Goal: Task Accomplishment & Management: Complete application form

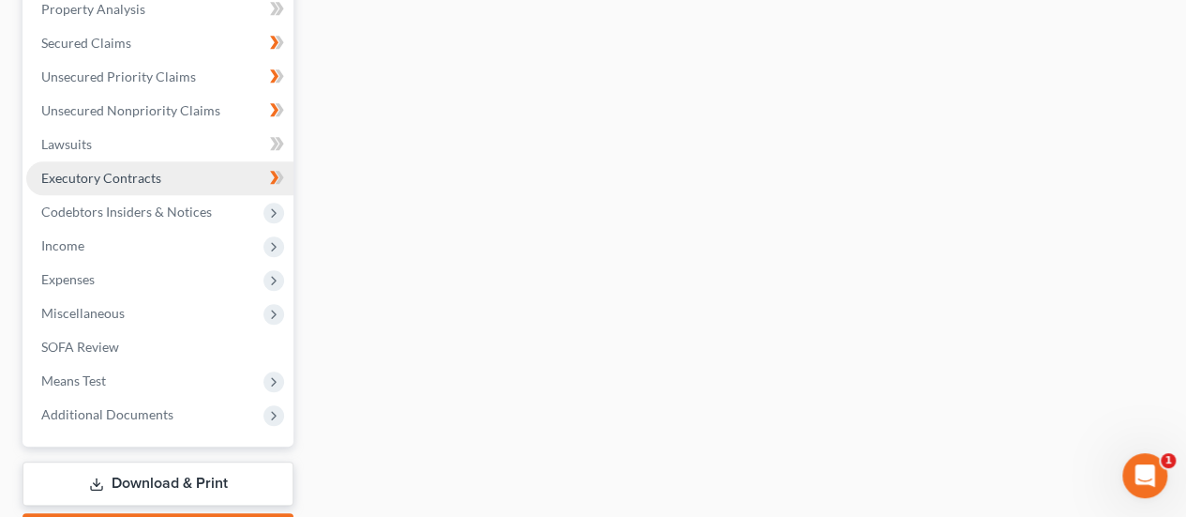
scroll to position [750, 0]
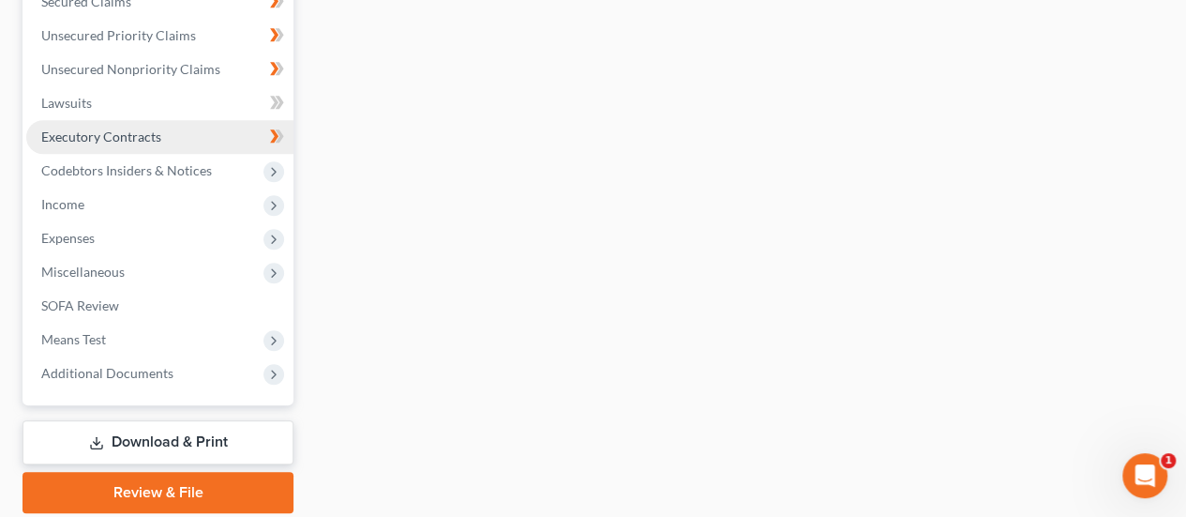
click at [81, 143] on link "Executory Contracts" at bounding box center [159, 137] width 267 height 34
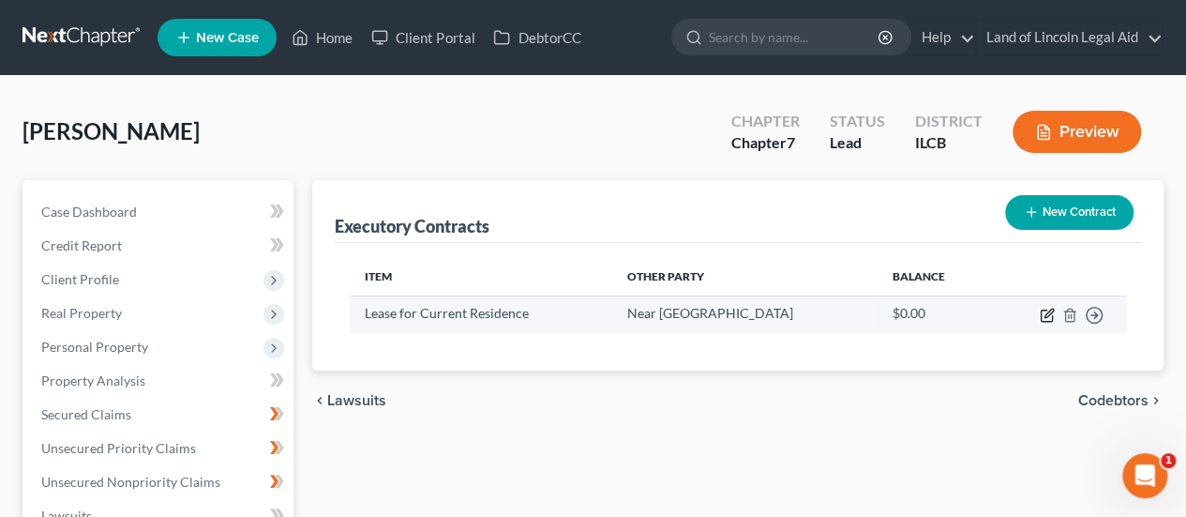
click at [1051, 312] on icon "button" at bounding box center [1048, 312] width 8 height 8
select select "3"
select select "14"
select select "0"
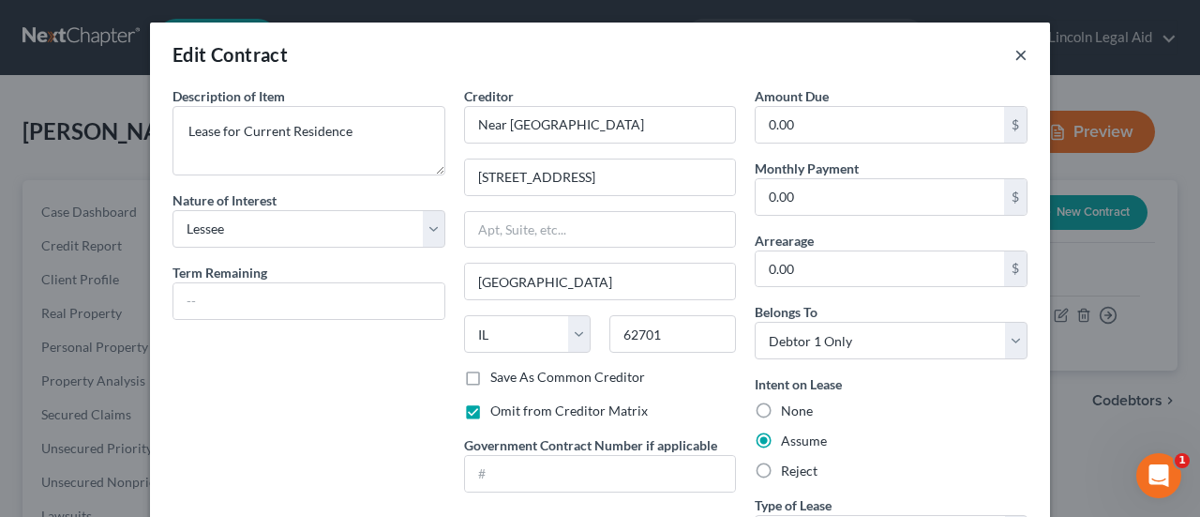
click at [1014, 54] on button "×" at bounding box center [1020, 54] width 13 height 22
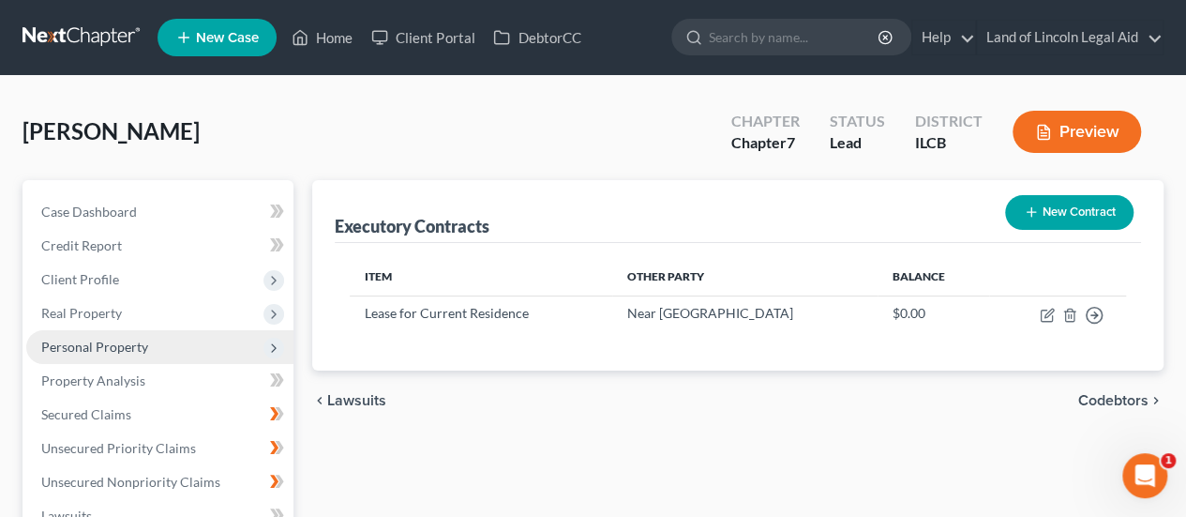
click at [119, 345] on span "Personal Property" at bounding box center [94, 346] width 107 height 16
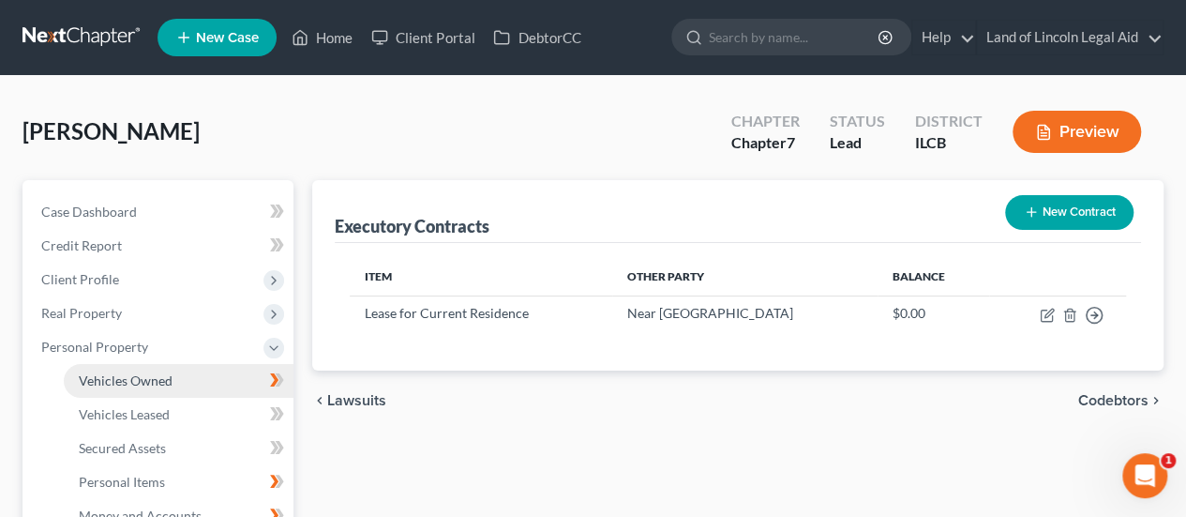
click at [114, 378] on span "Vehicles Owned" at bounding box center [126, 380] width 94 height 16
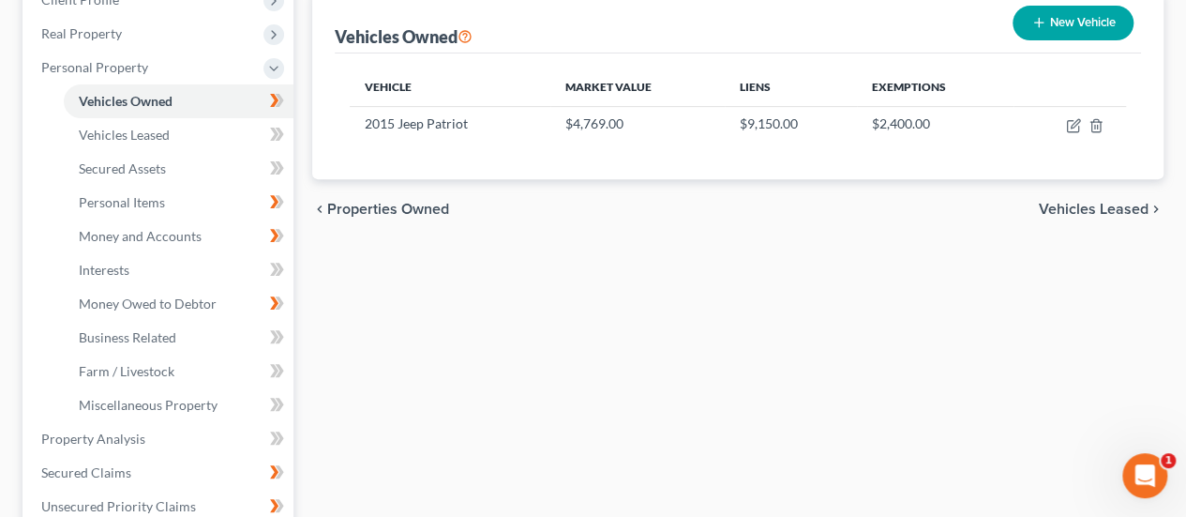
scroll to position [281, 0]
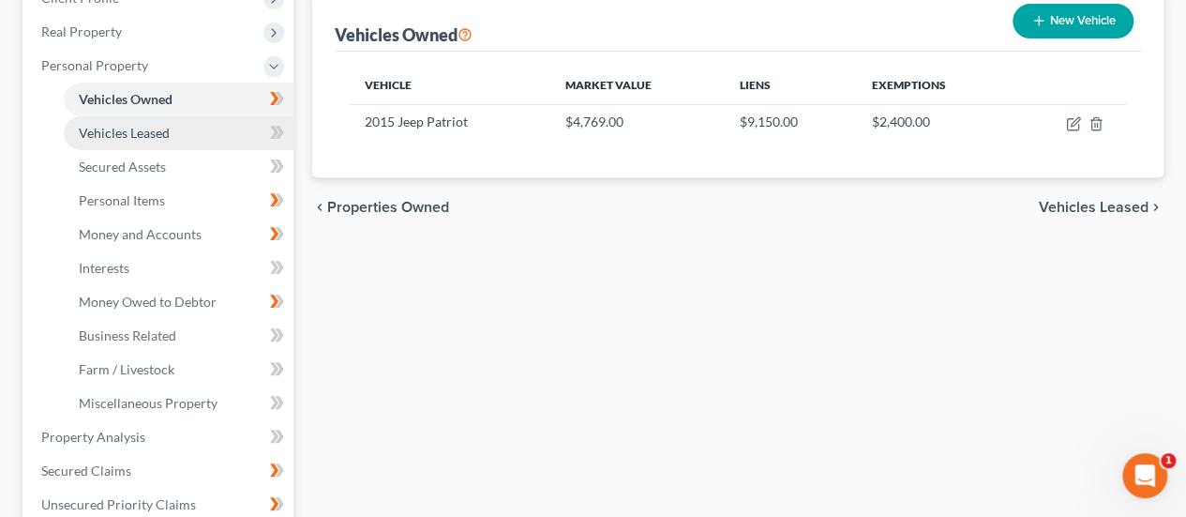
click at [163, 135] on span "Vehicles Leased" at bounding box center [124, 133] width 91 height 16
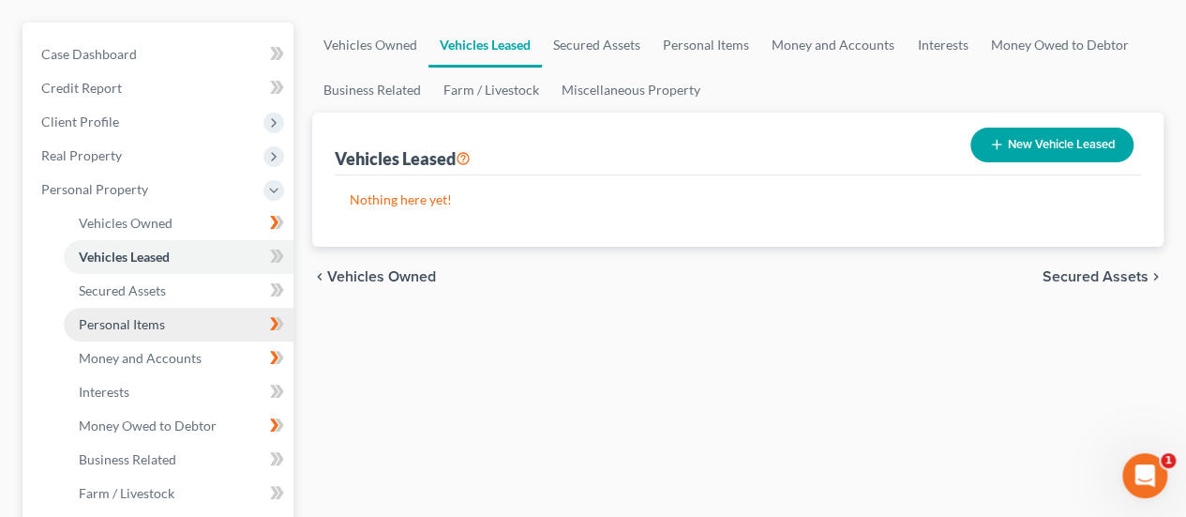
scroll to position [187, 0]
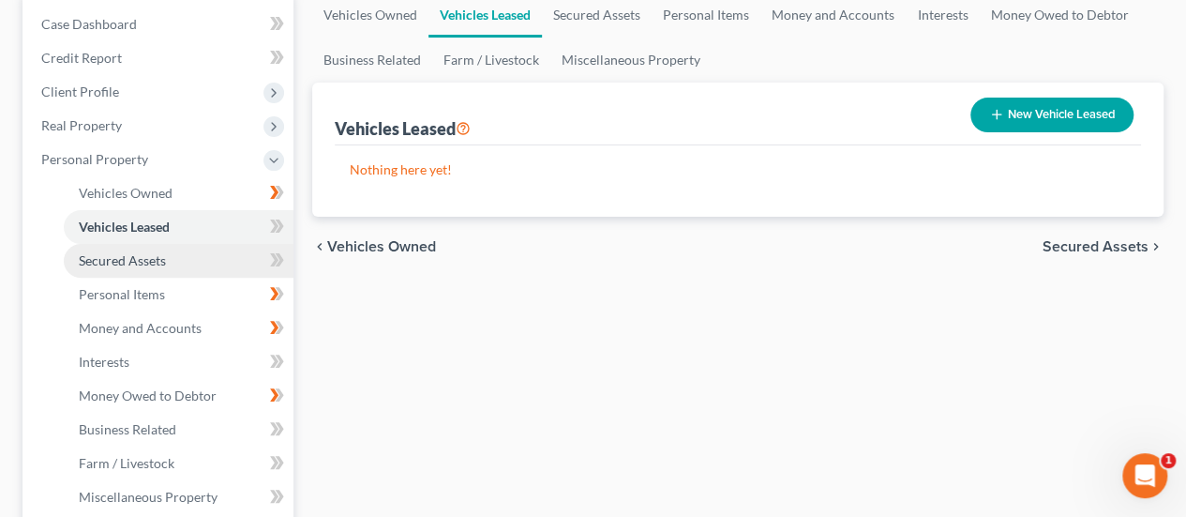
click at [145, 260] on span "Secured Assets" at bounding box center [122, 260] width 87 height 16
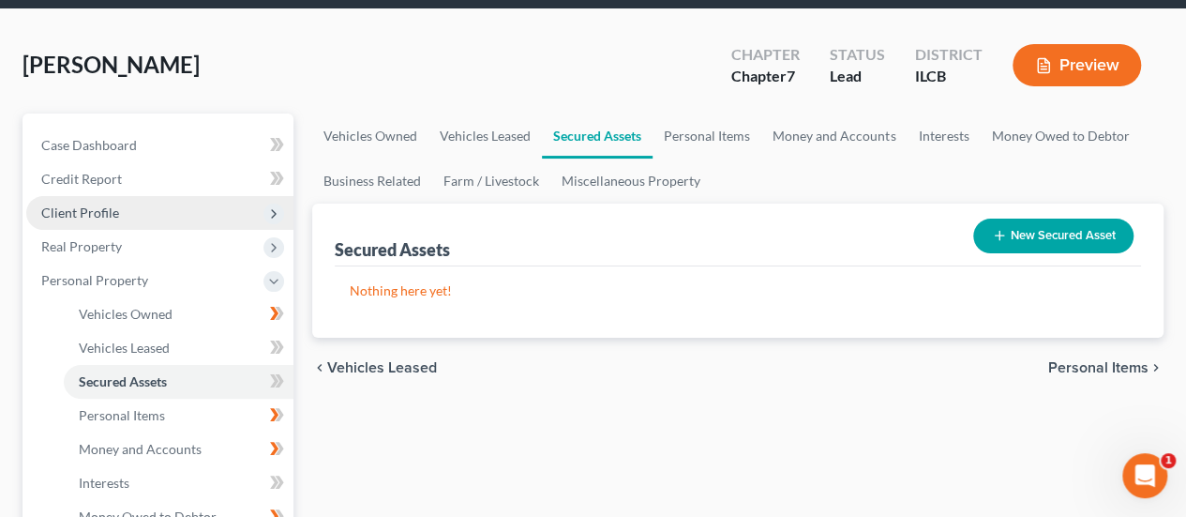
scroll to position [187, 0]
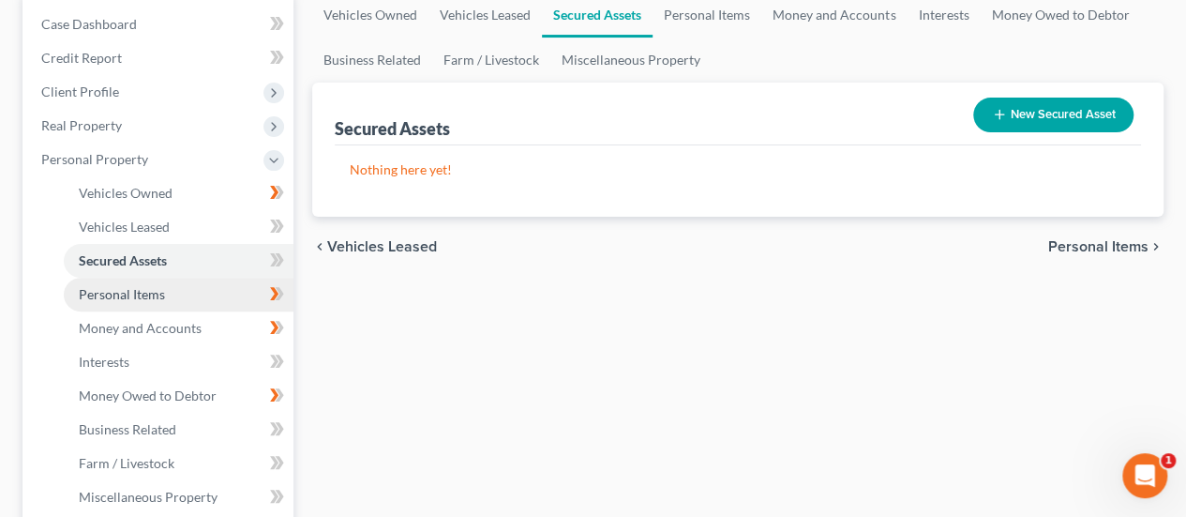
click at [134, 292] on span "Personal Items" at bounding box center [122, 294] width 86 height 16
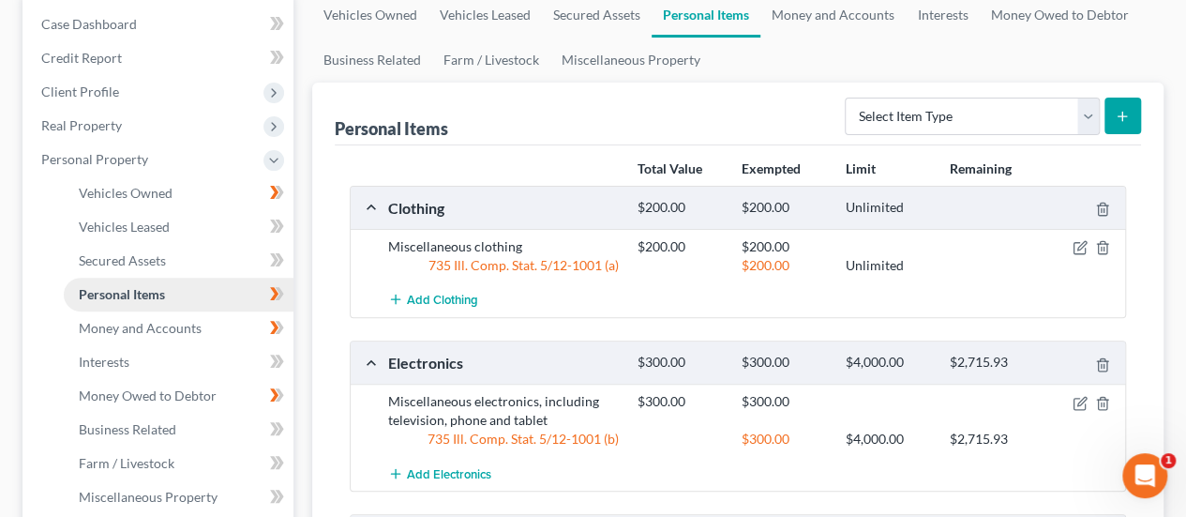
scroll to position [281, 0]
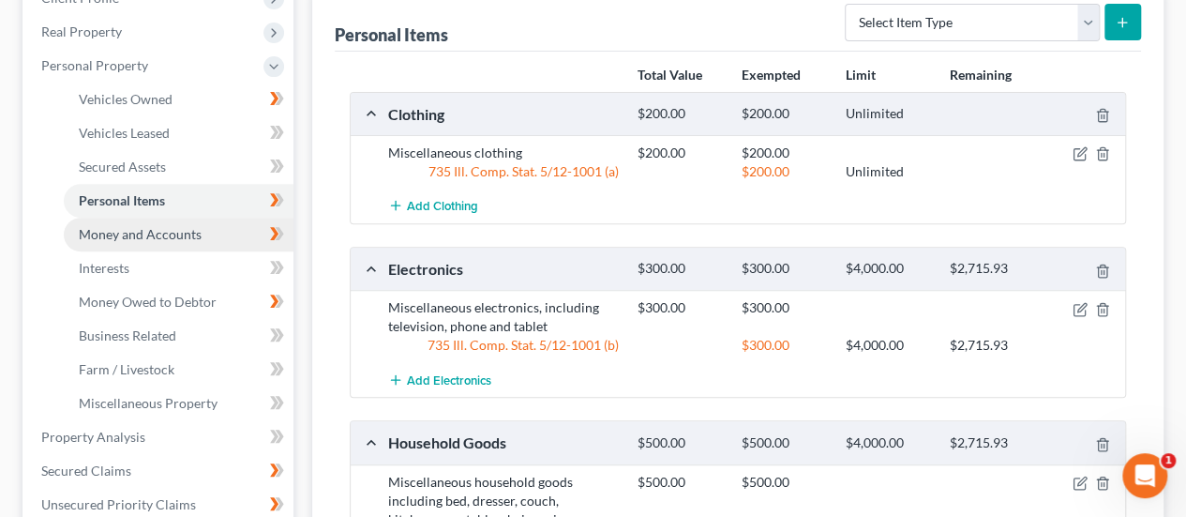
click at [109, 236] on span "Money and Accounts" at bounding box center [140, 234] width 123 height 16
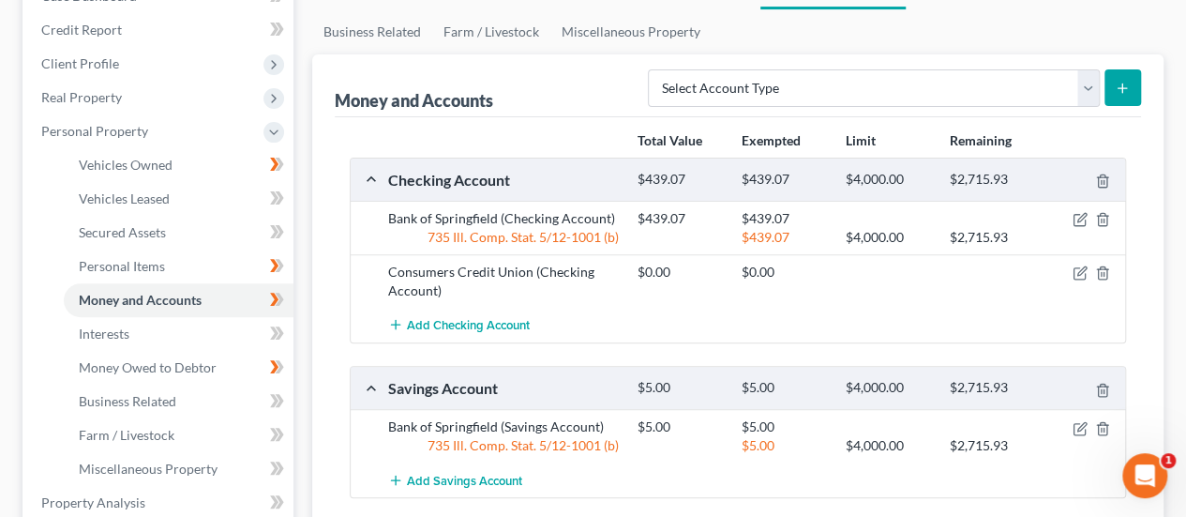
scroll to position [94, 0]
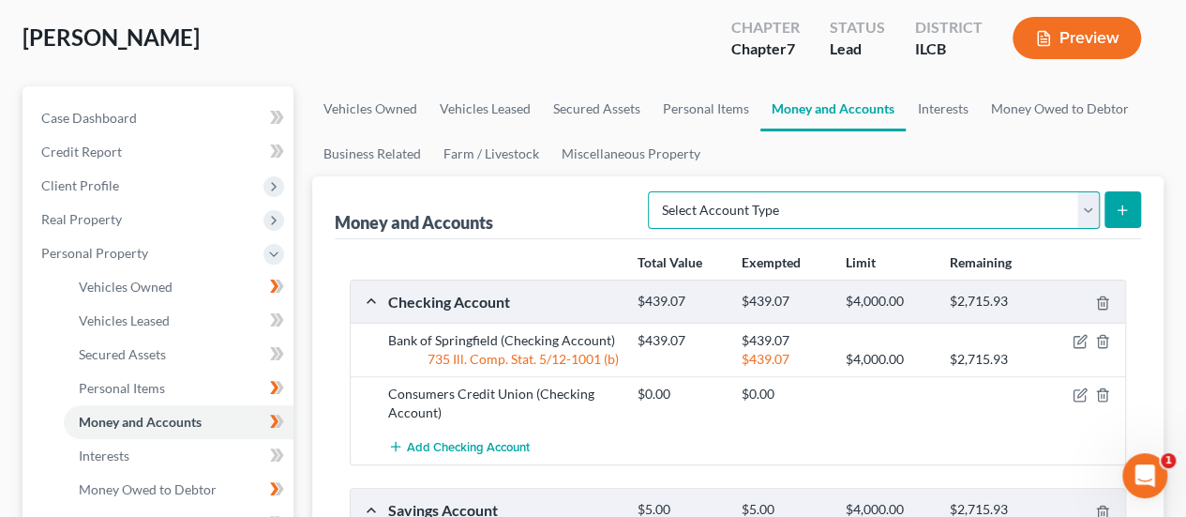
click at [1091, 207] on select "Select Account Type Brokerage (A/B: 18, SOFA: 20) Cash on Hand (A/B: 16) Certif…" at bounding box center [874, 209] width 452 height 37
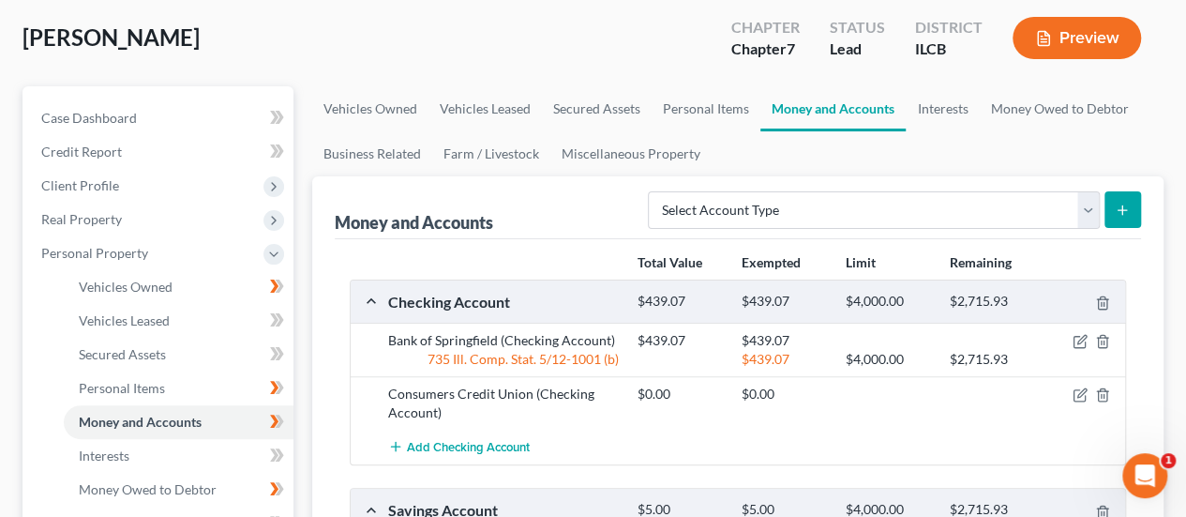
click at [1161, 143] on ul "Vehicles Owned Vehicles Leased Secured Assets Personal Items Money and Accounts…" at bounding box center [737, 131] width 851 height 90
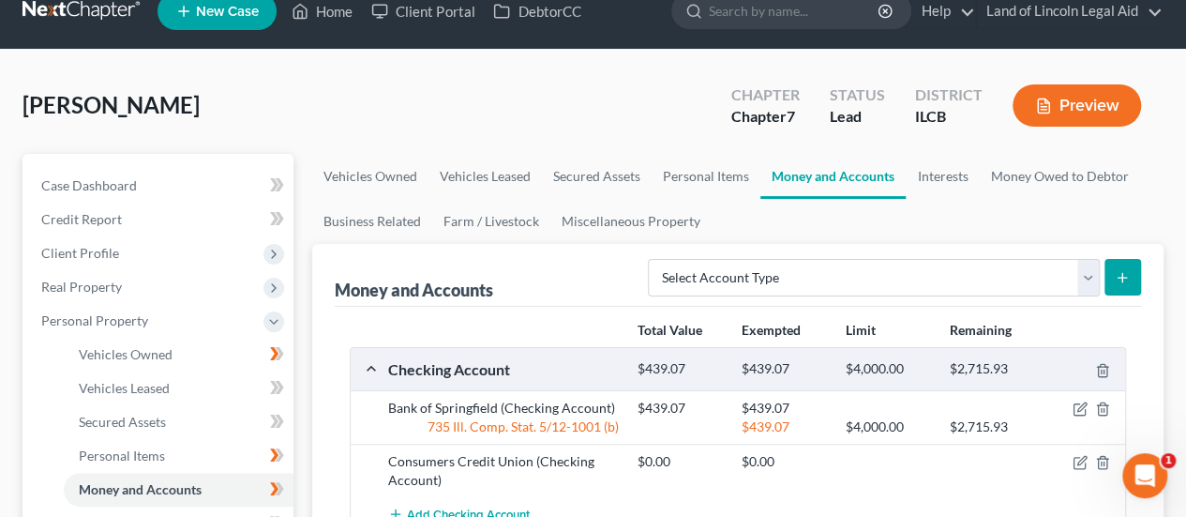
scroll to position [0, 0]
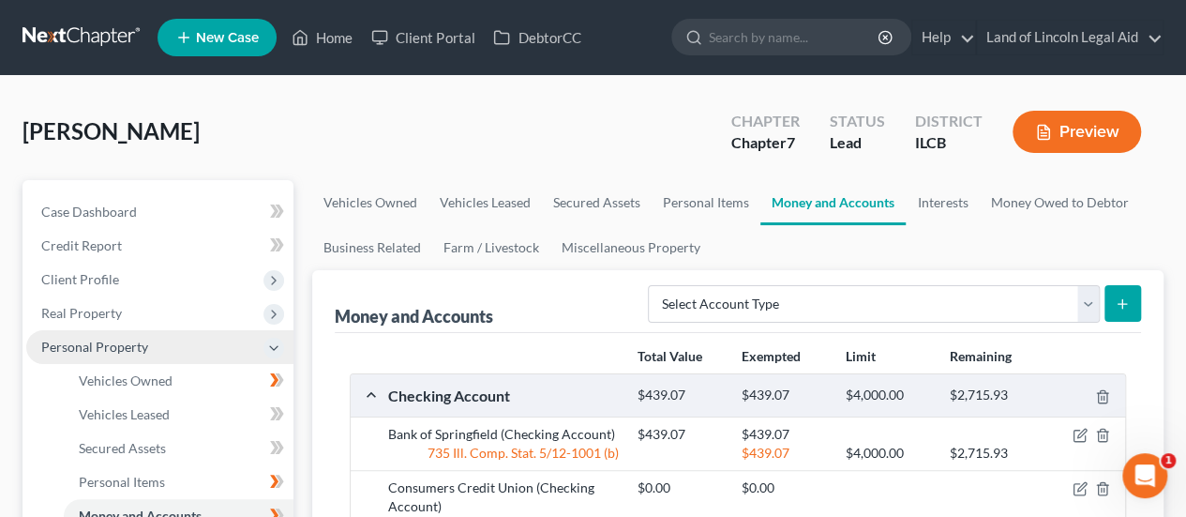
click at [117, 342] on span "Personal Property" at bounding box center [94, 346] width 107 height 16
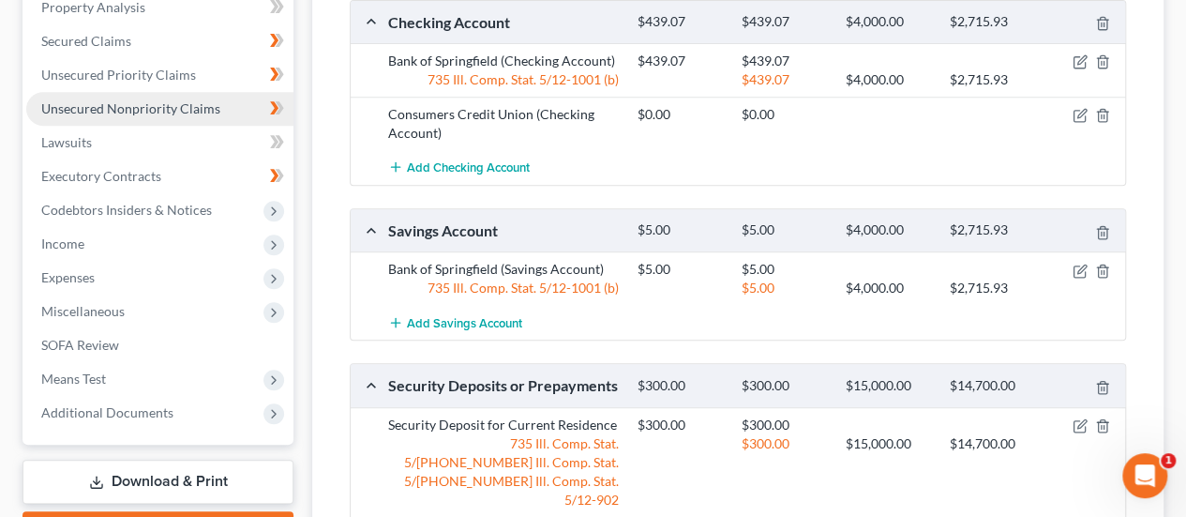
scroll to position [375, 0]
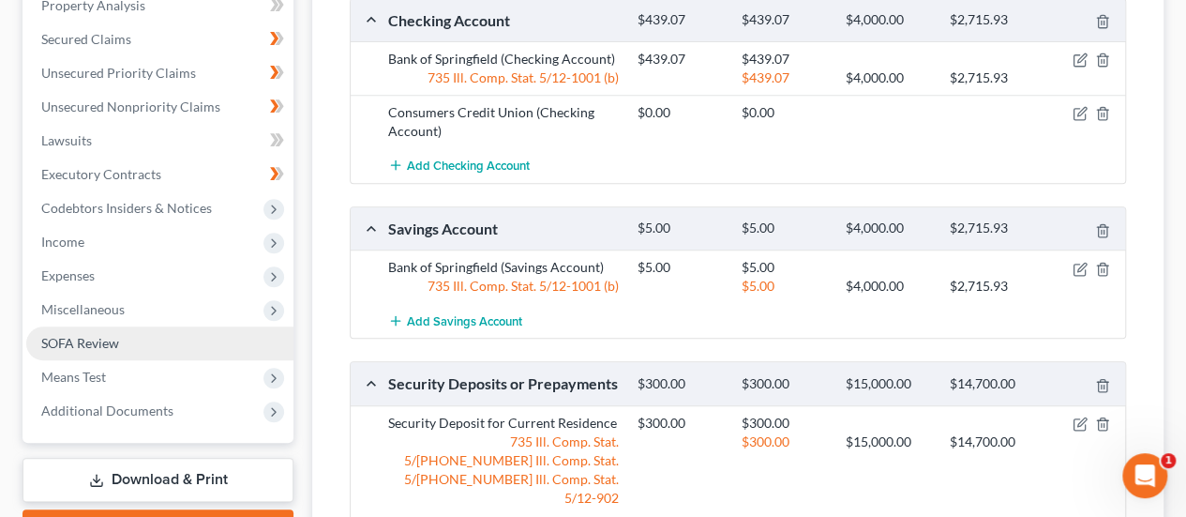
click at [141, 341] on link "SOFA Review" at bounding box center [159, 343] width 267 height 34
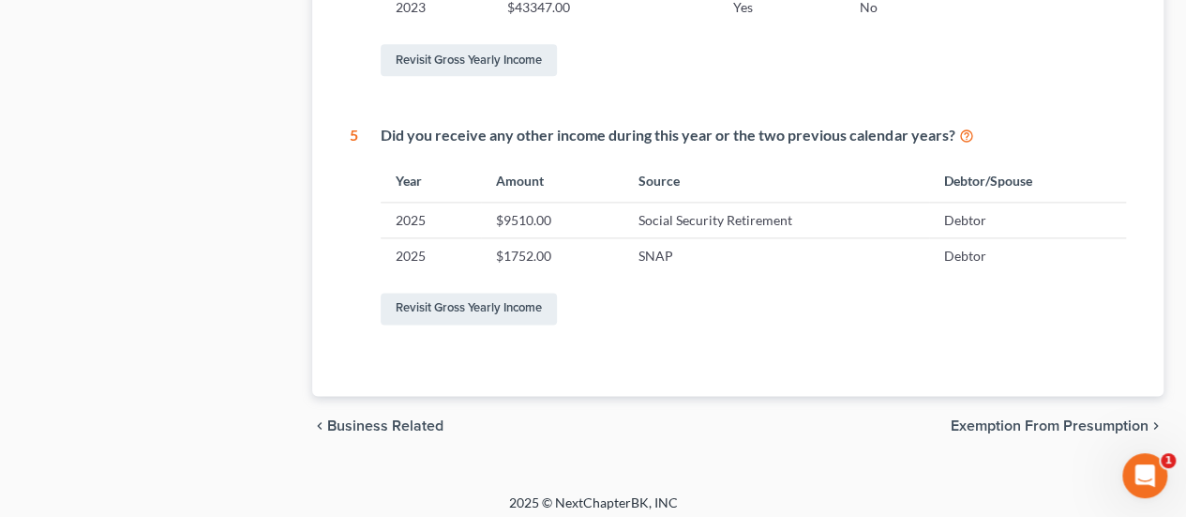
scroll to position [1084, 0]
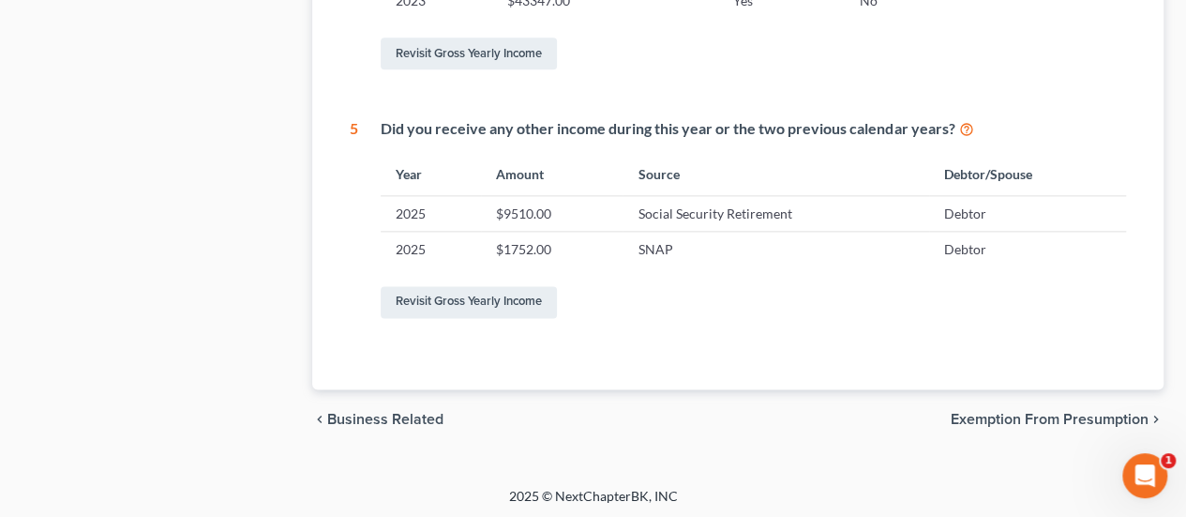
click at [1118, 414] on span "Exemption from Presumption" at bounding box center [1050, 419] width 198 height 15
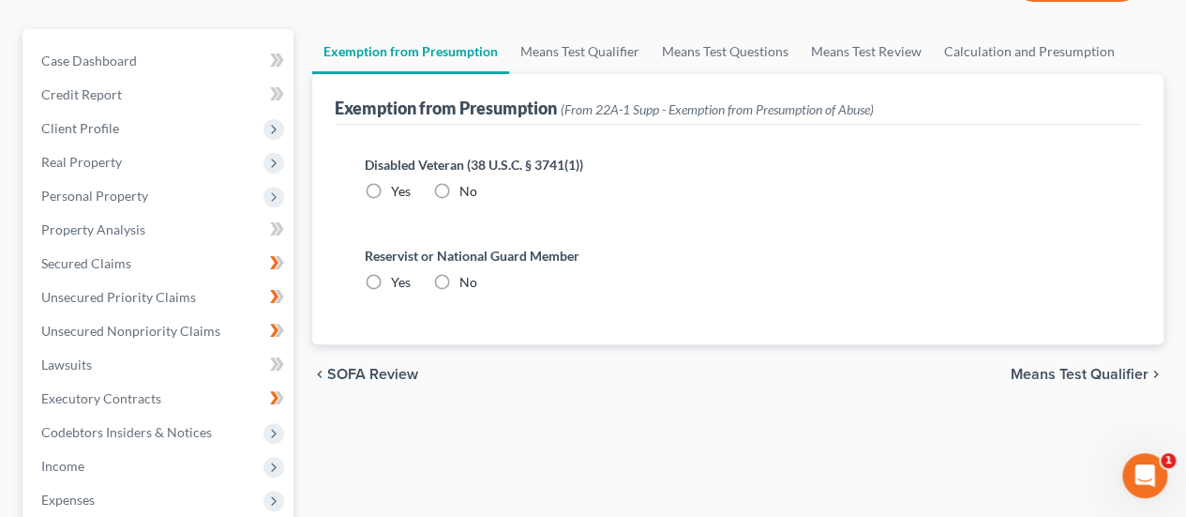
scroll to position [177, 0]
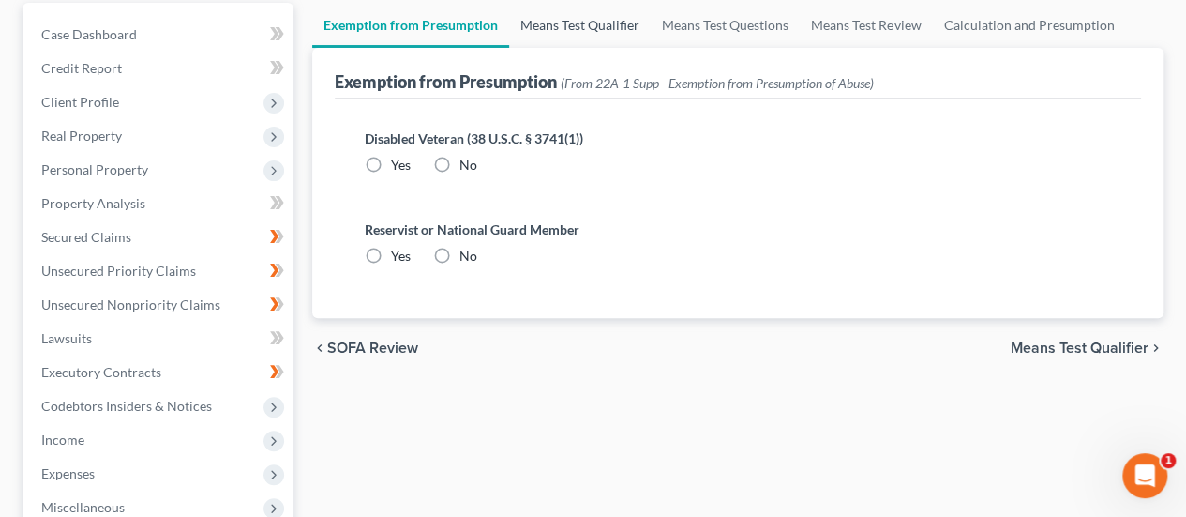
click at [553, 27] on link "Means Test Qualifier" at bounding box center [580, 25] width 142 height 45
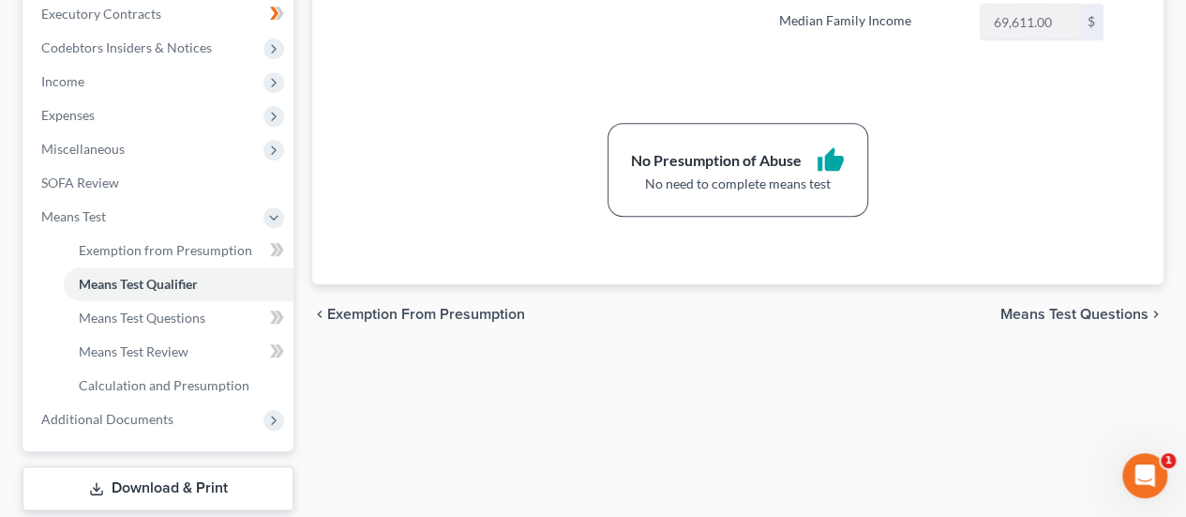
scroll to position [646, 0]
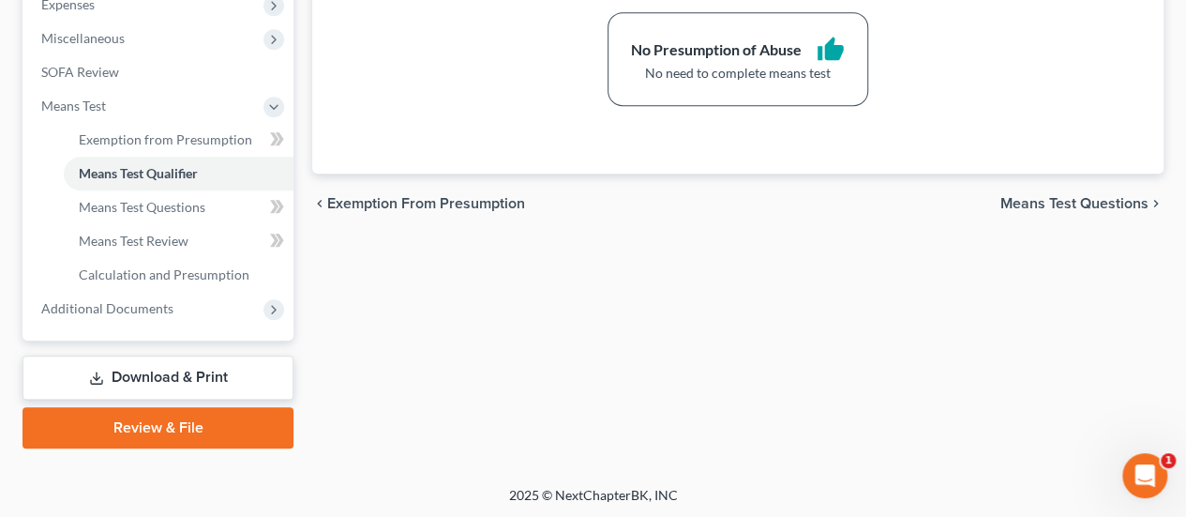
click at [1038, 196] on span "Means Test Questions" at bounding box center [1074, 203] width 148 height 15
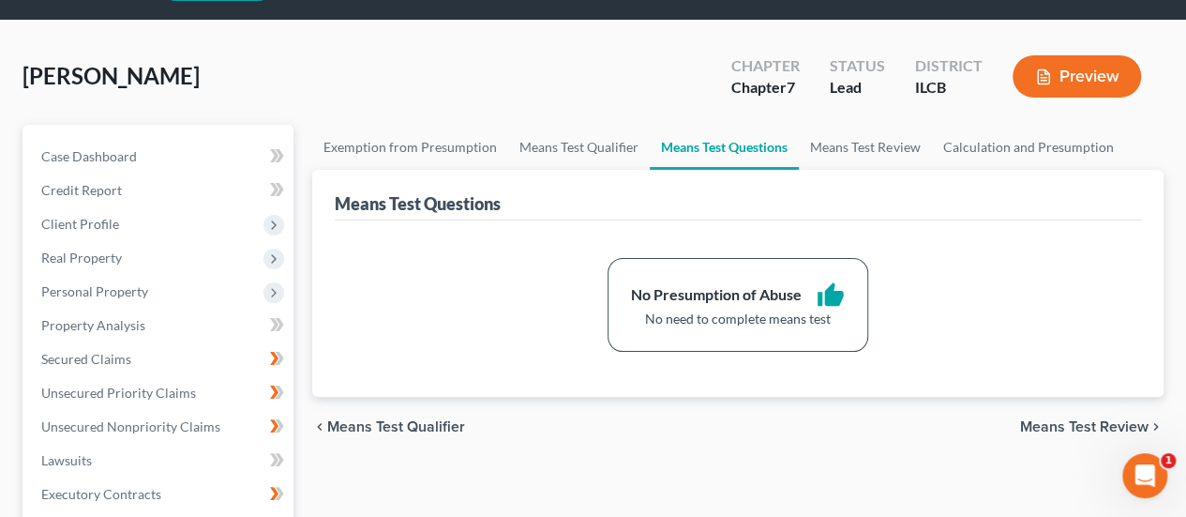
scroll to position [94, 0]
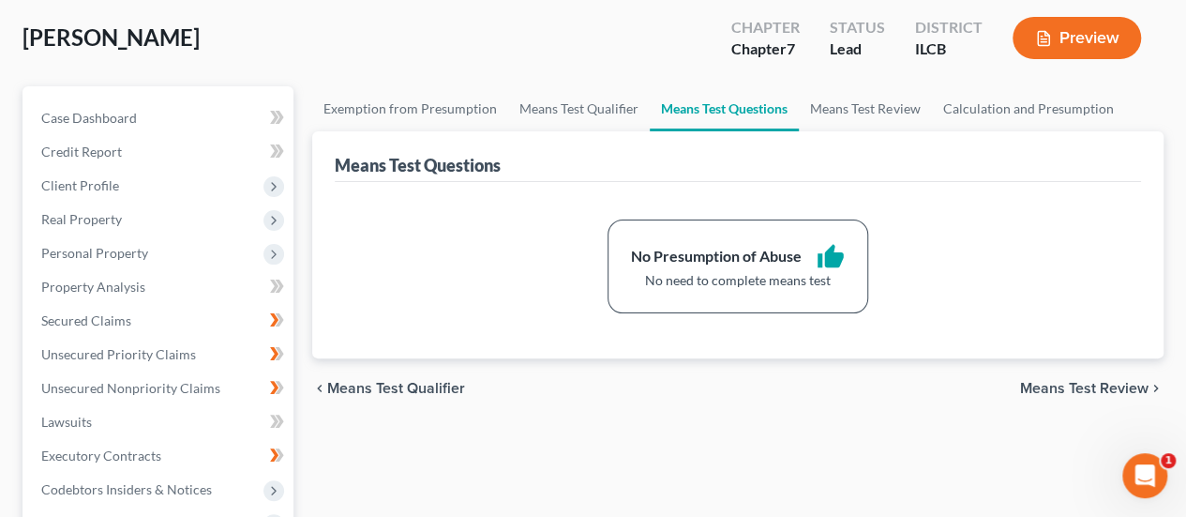
click at [1061, 373] on div "chevron_left Means Test Qualifier Means Test Review chevron_right" at bounding box center [737, 388] width 851 height 60
click at [1059, 382] on span "Means Test Review" at bounding box center [1084, 388] width 128 height 15
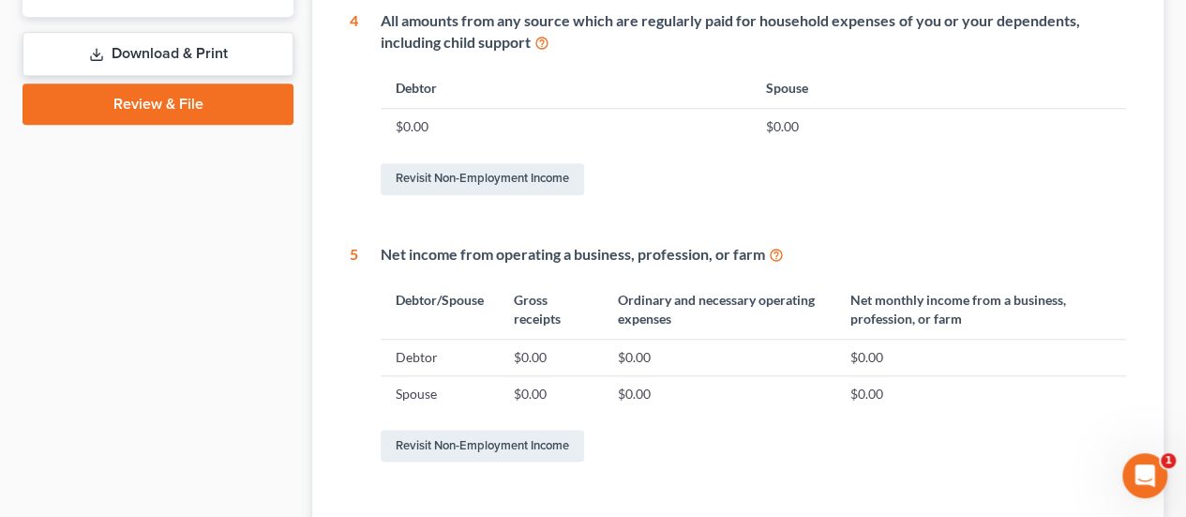
scroll to position [1114, 0]
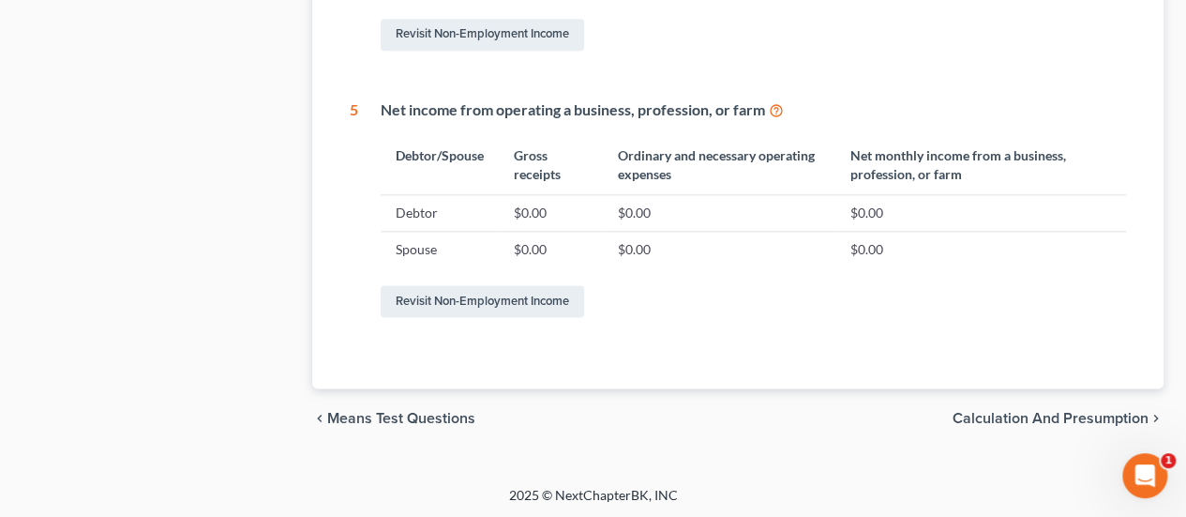
click at [1020, 413] on span "Calculation and Presumption" at bounding box center [1050, 418] width 196 height 15
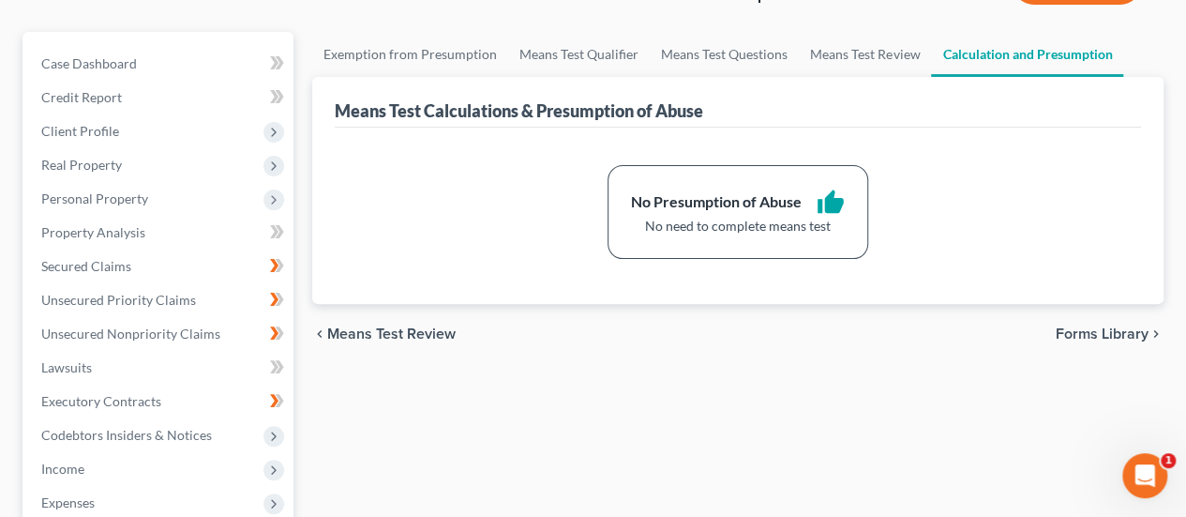
scroll to position [187, 0]
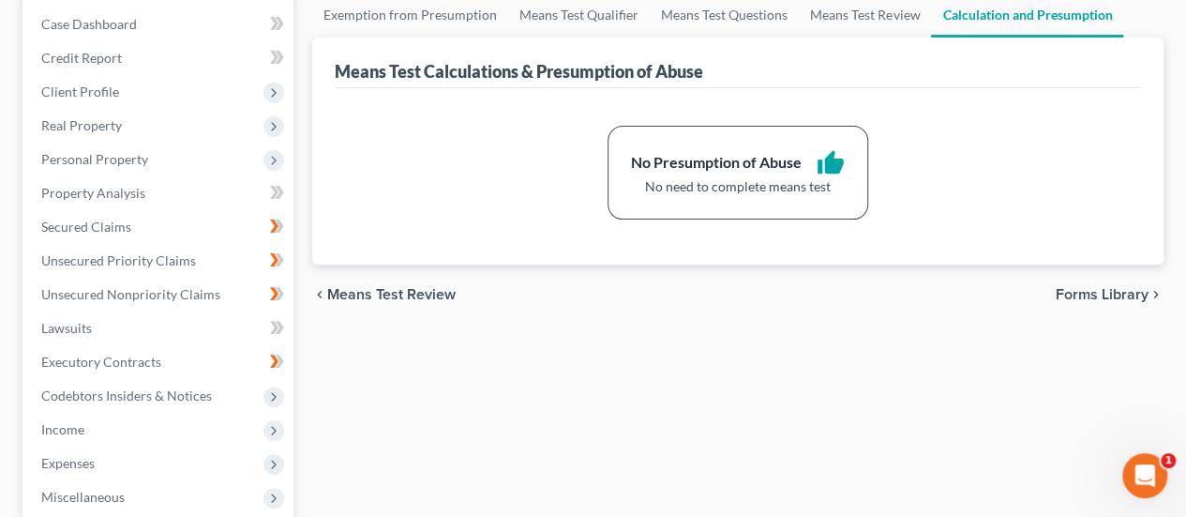
click at [1093, 291] on span "Forms Library" at bounding box center [1102, 294] width 93 height 15
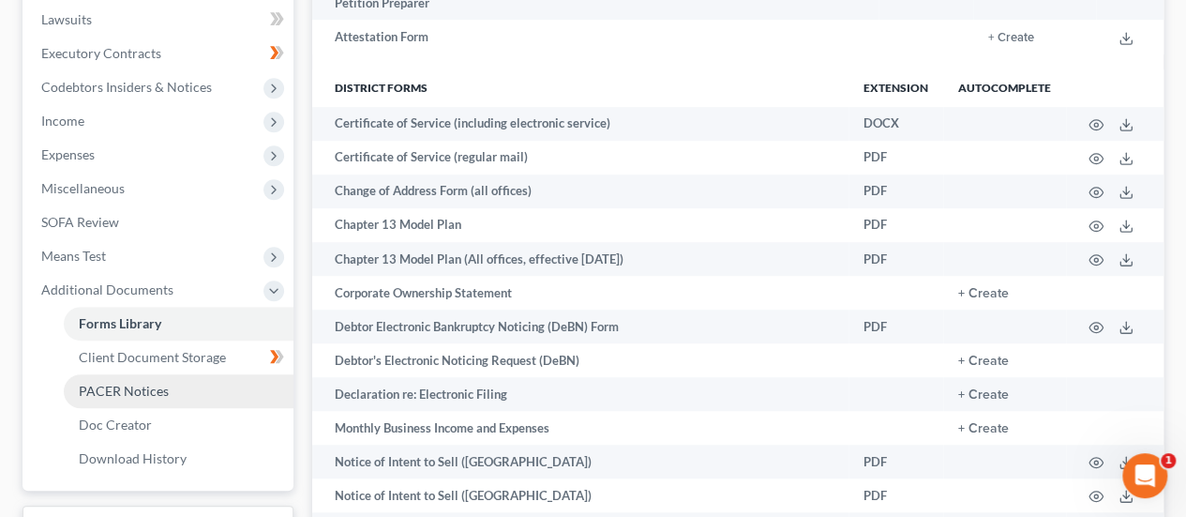
scroll to position [469, 0]
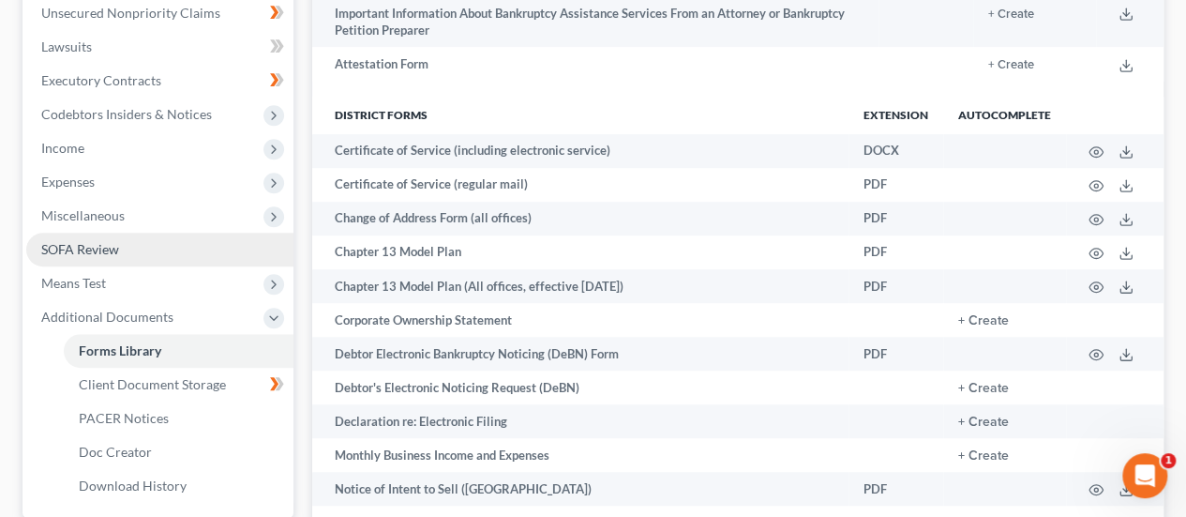
click at [113, 254] on span "SOFA Review" at bounding box center [80, 249] width 78 height 16
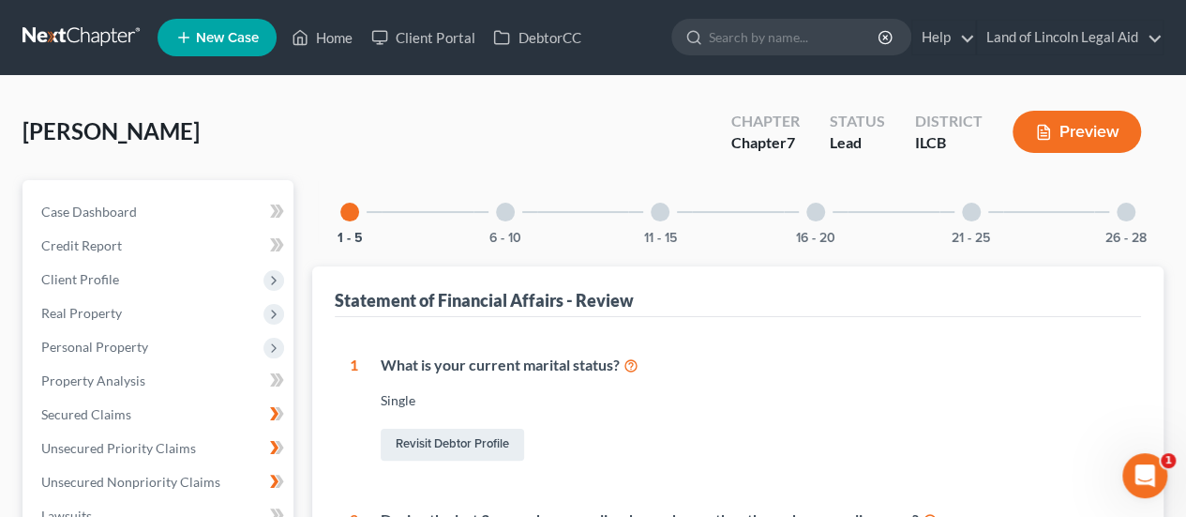
click at [502, 217] on div at bounding box center [505, 211] width 19 height 19
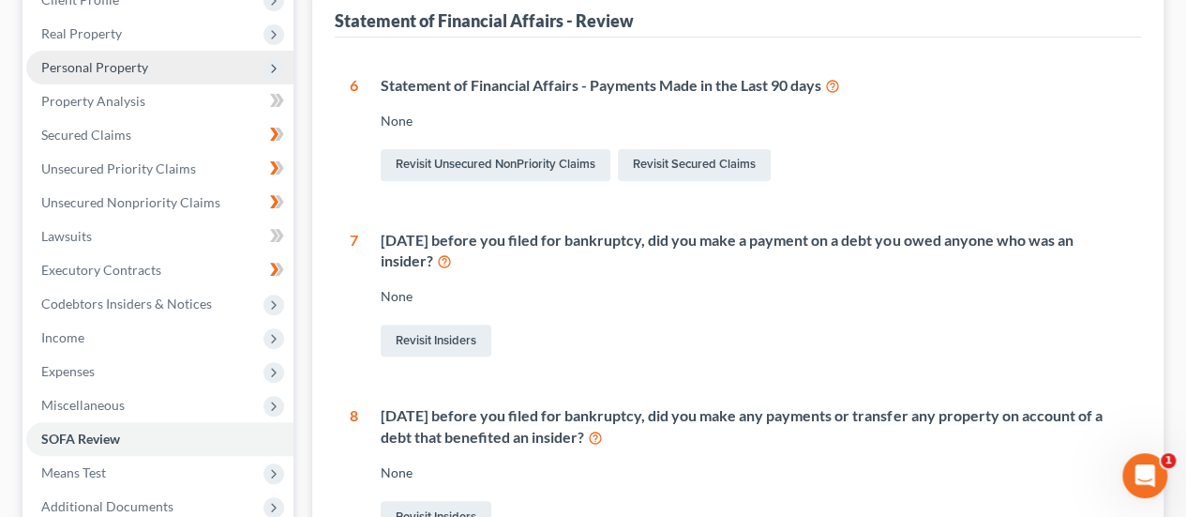
scroll to position [281, 0]
click at [93, 67] on span "Personal Property" at bounding box center [94, 65] width 107 height 16
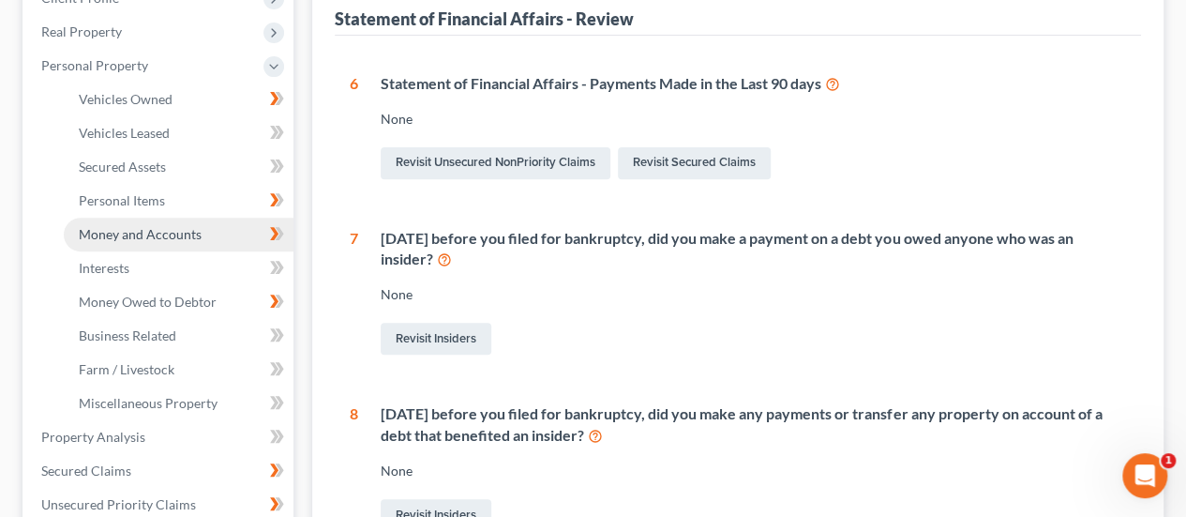
click at [124, 230] on span "Money and Accounts" at bounding box center [140, 234] width 123 height 16
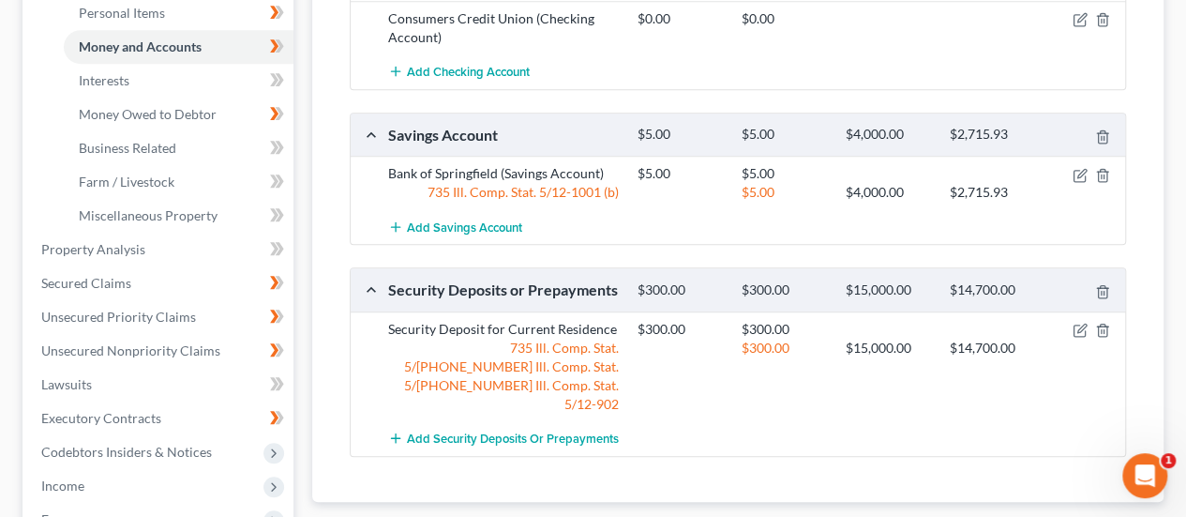
scroll to position [375, 0]
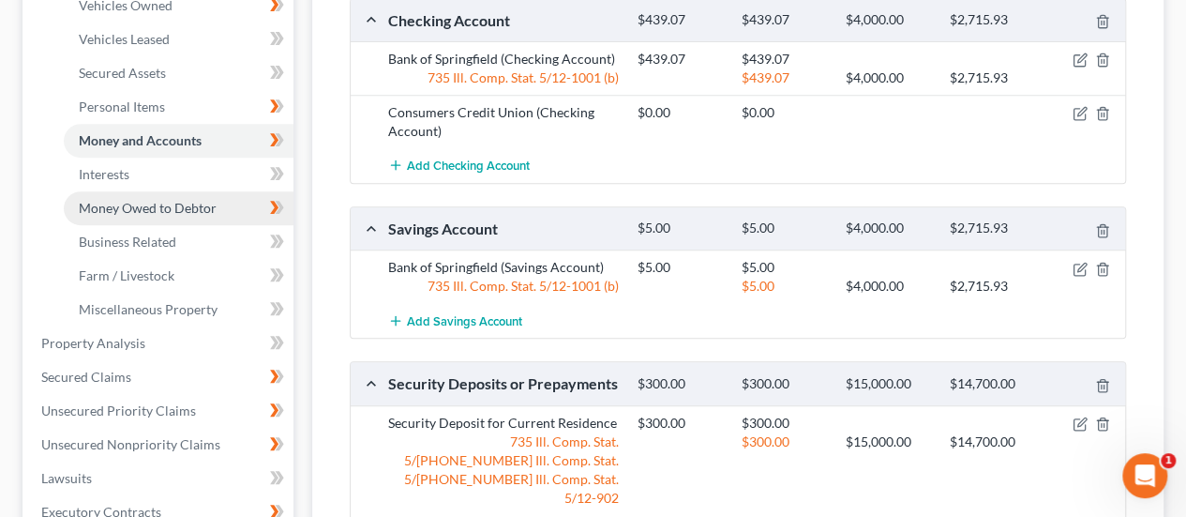
click at [105, 210] on span "Money Owed to Debtor" at bounding box center [148, 208] width 138 height 16
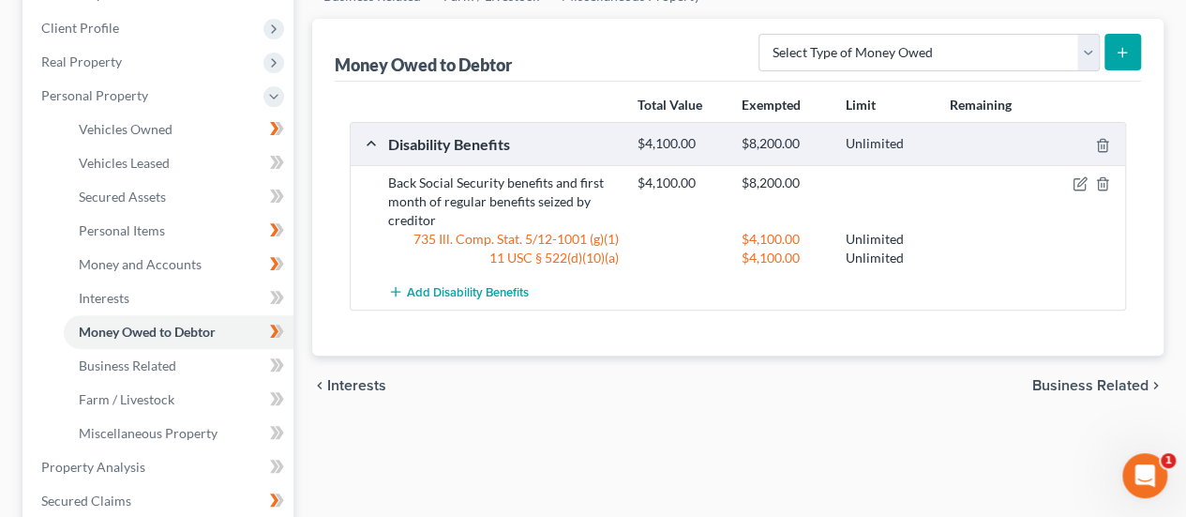
scroll to position [281, 0]
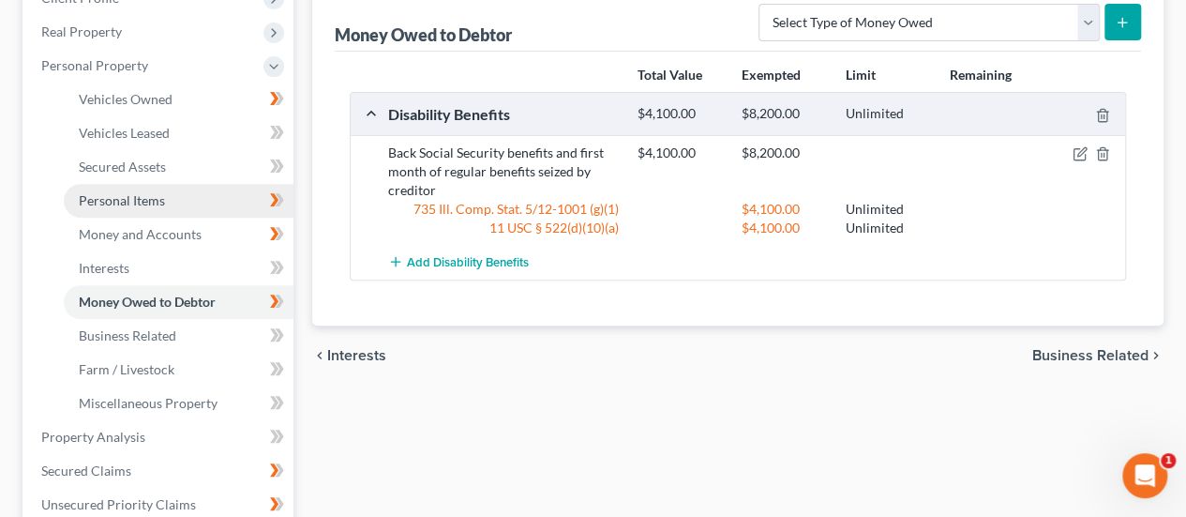
click at [139, 195] on span "Personal Items" at bounding box center [122, 200] width 86 height 16
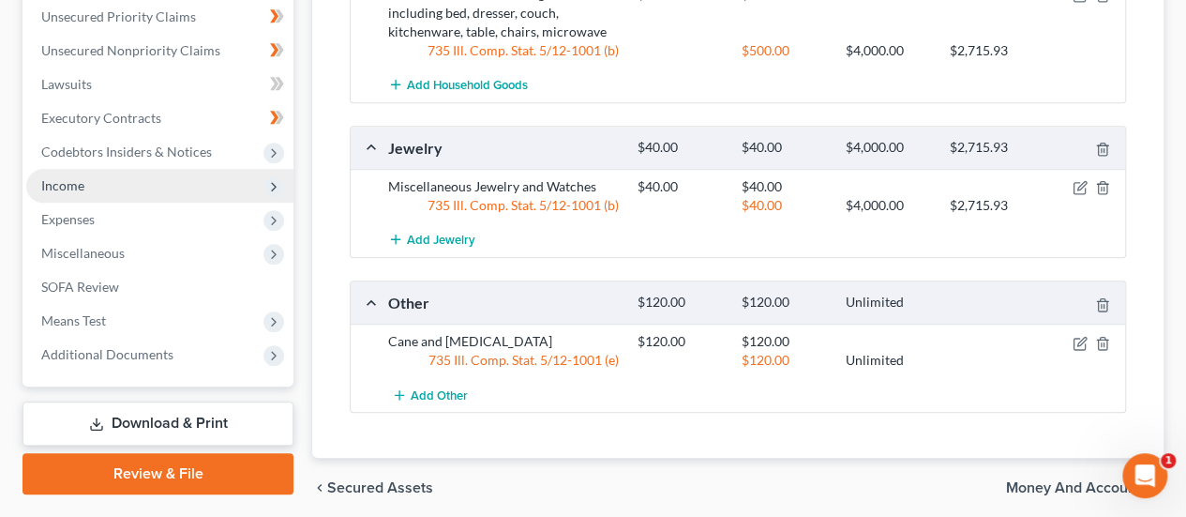
scroll to position [741, 0]
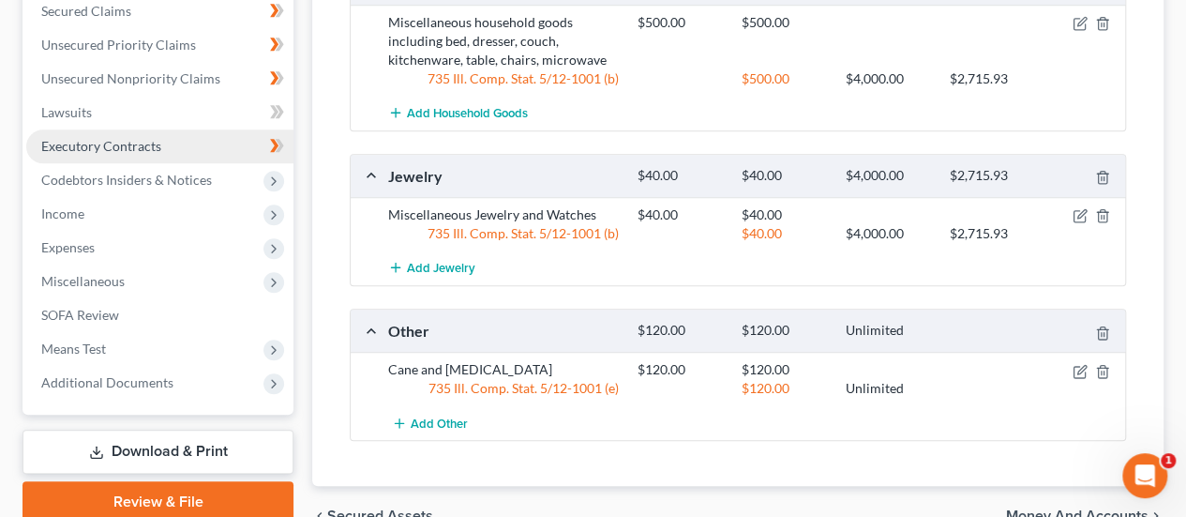
click at [118, 144] on span "Executory Contracts" at bounding box center [101, 146] width 120 height 16
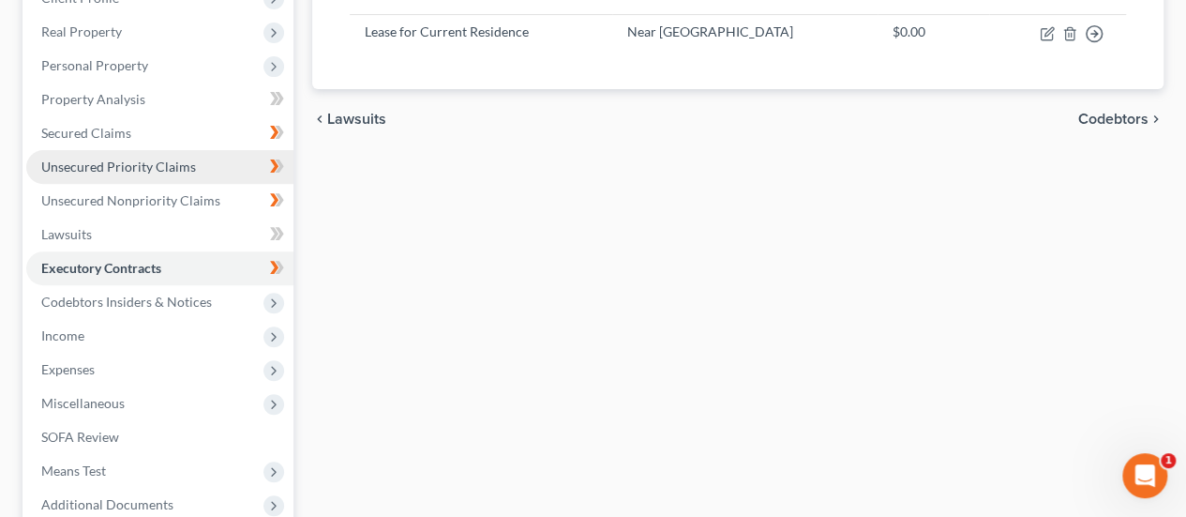
scroll to position [187, 0]
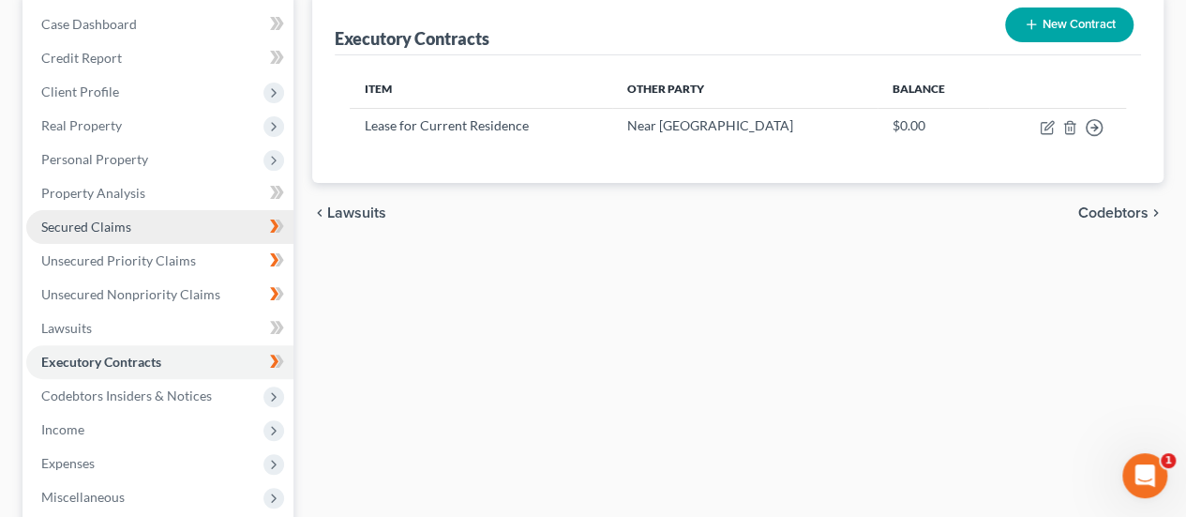
click at [129, 229] on link "Secured Claims" at bounding box center [159, 227] width 267 height 34
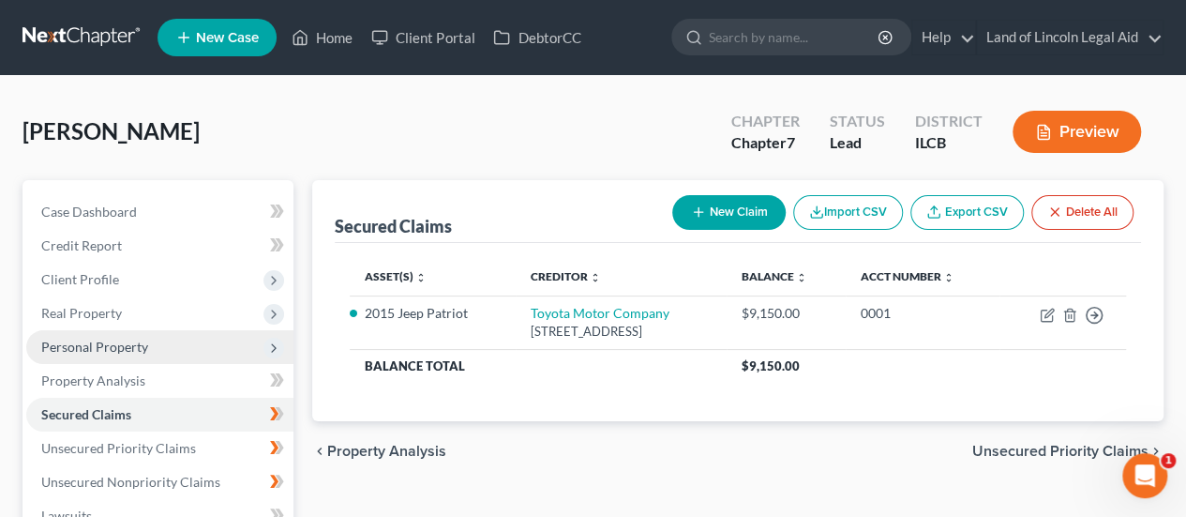
click at [152, 354] on span "Personal Property" at bounding box center [159, 347] width 267 height 34
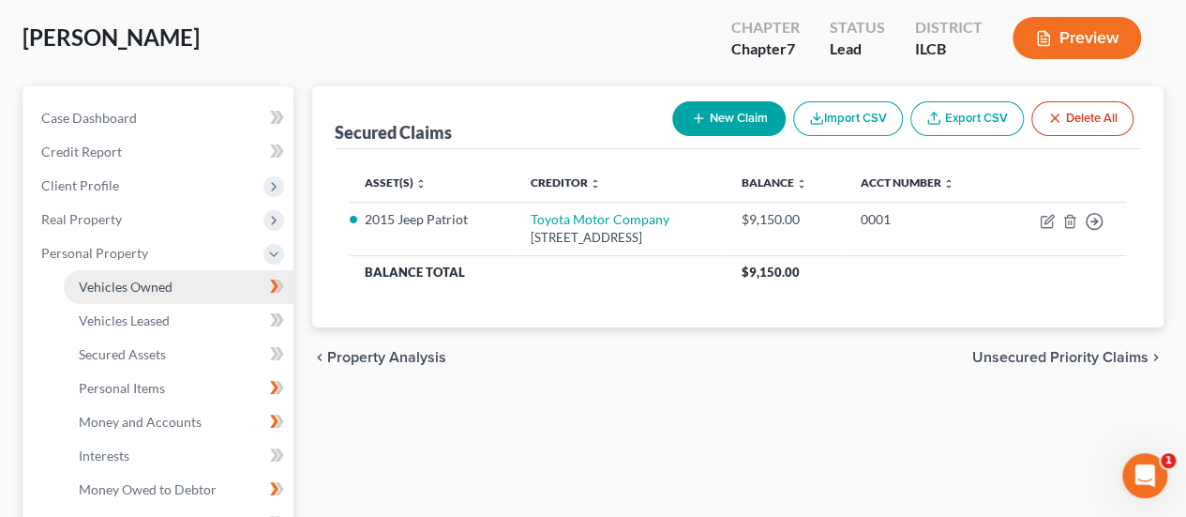
scroll to position [187, 0]
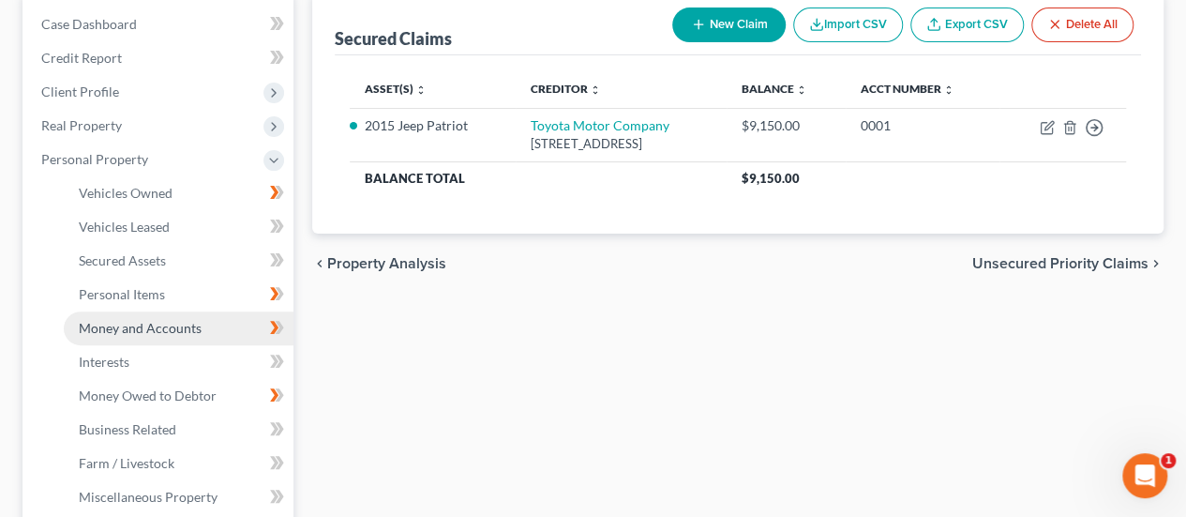
click at [154, 331] on span "Money and Accounts" at bounding box center [140, 328] width 123 height 16
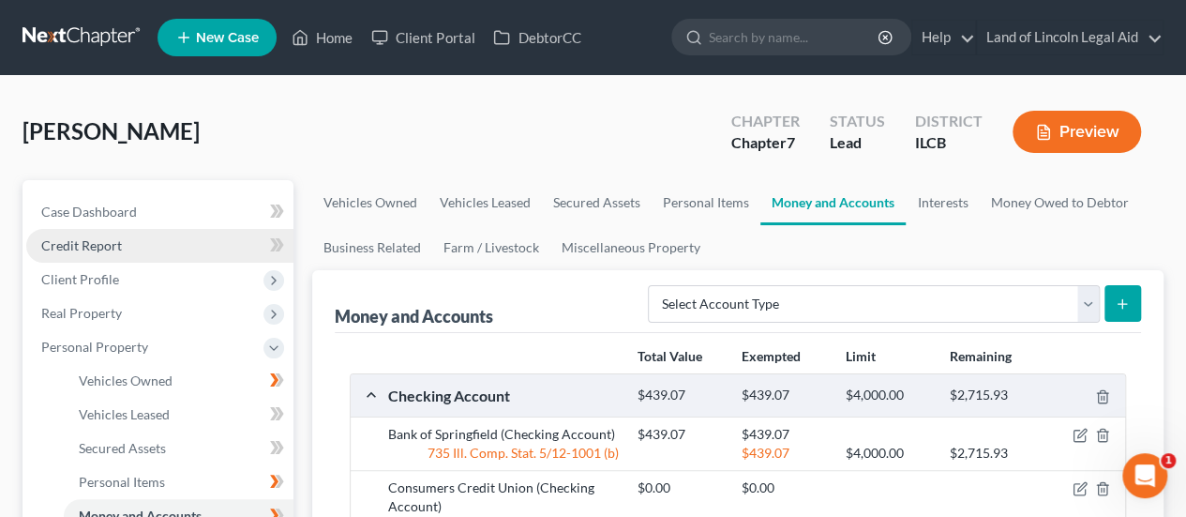
click at [97, 248] on span "Credit Report" at bounding box center [81, 245] width 81 height 16
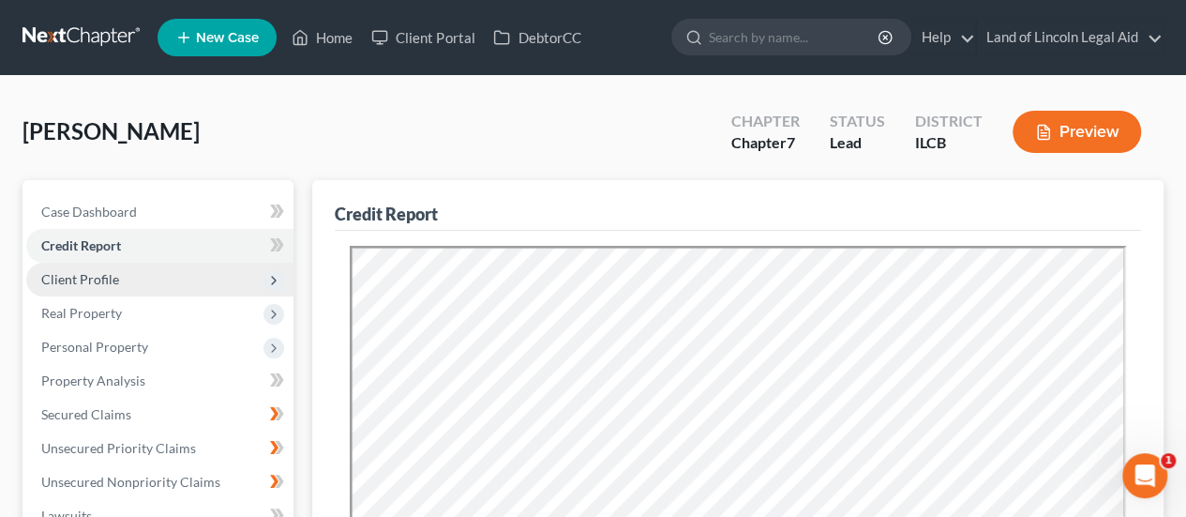
click at [94, 280] on span "Client Profile" at bounding box center [80, 279] width 78 height 16
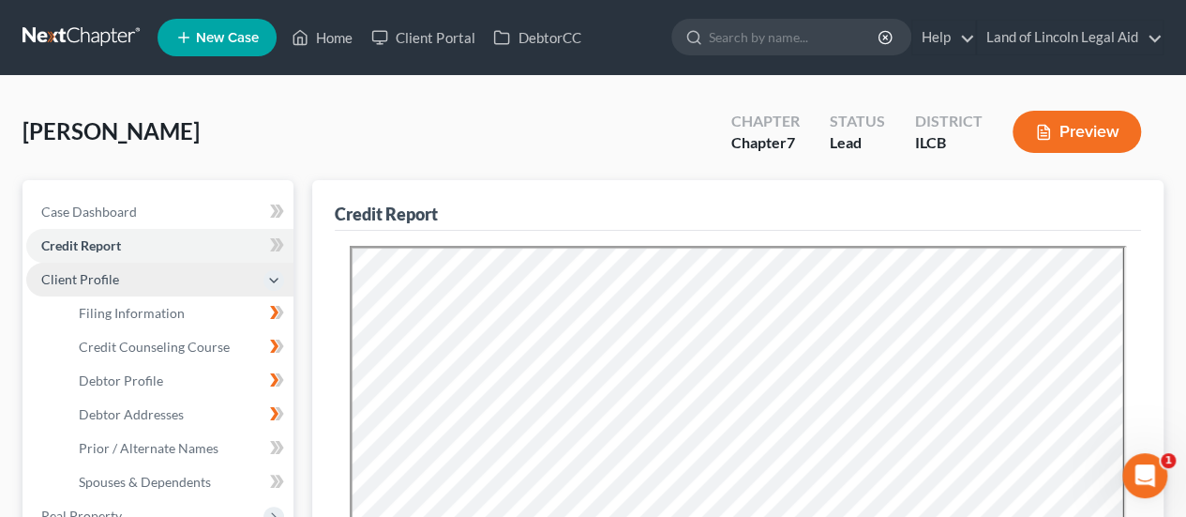
click at [94, 280] on span "Client Profile" at bounding box center [80, 279] width 78 height 16
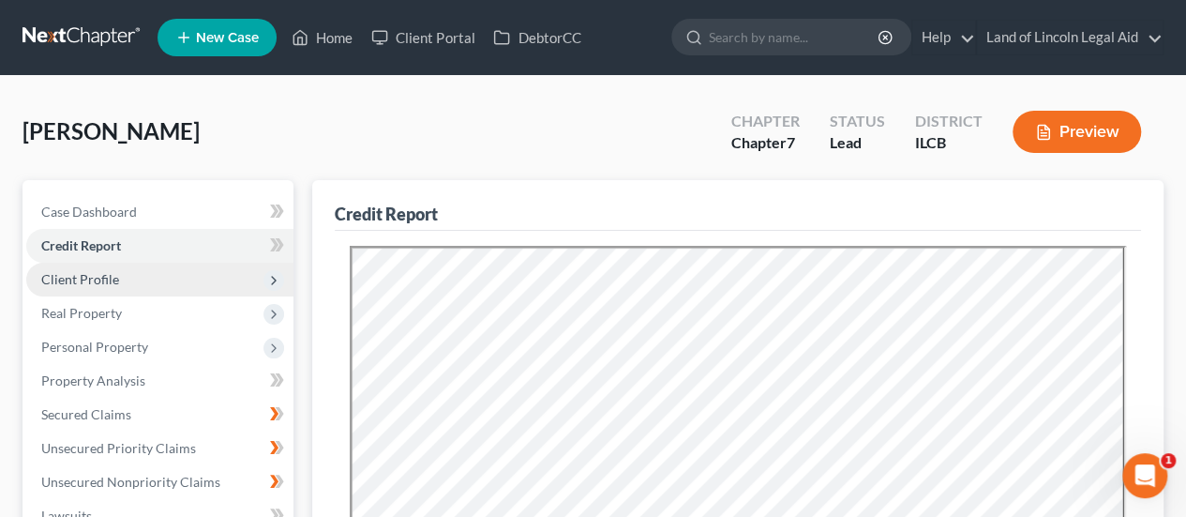
click at [91, 282] on span "Client Profile" at bounding box center [80, 279] width 78 height 16
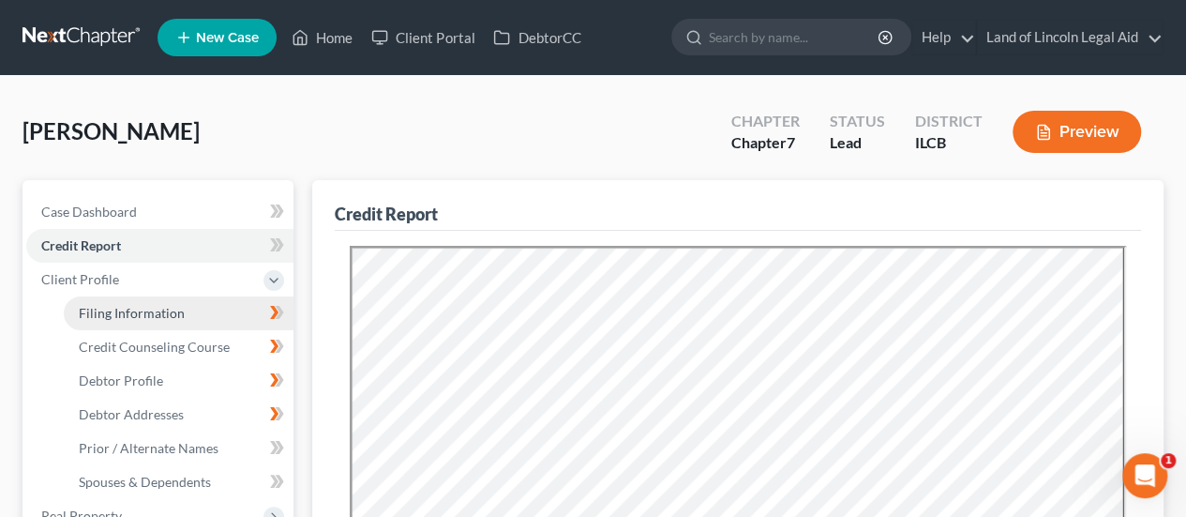
click at [105, 315] on span "Filing Information" at bounding box center [132, 313] width 106 height 16
select select "1"
select select "0"
select select "2"
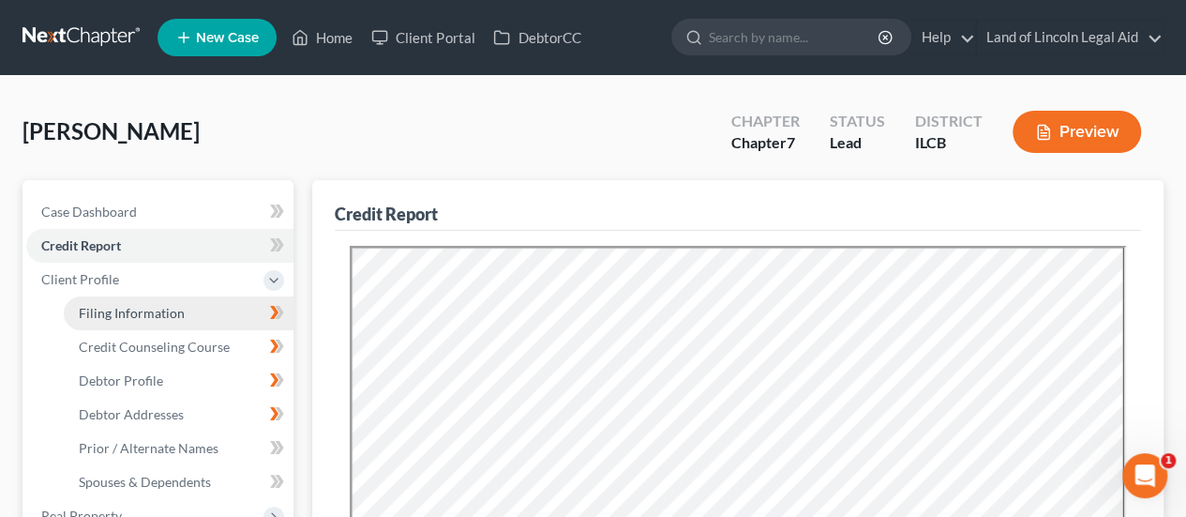
select select "14"
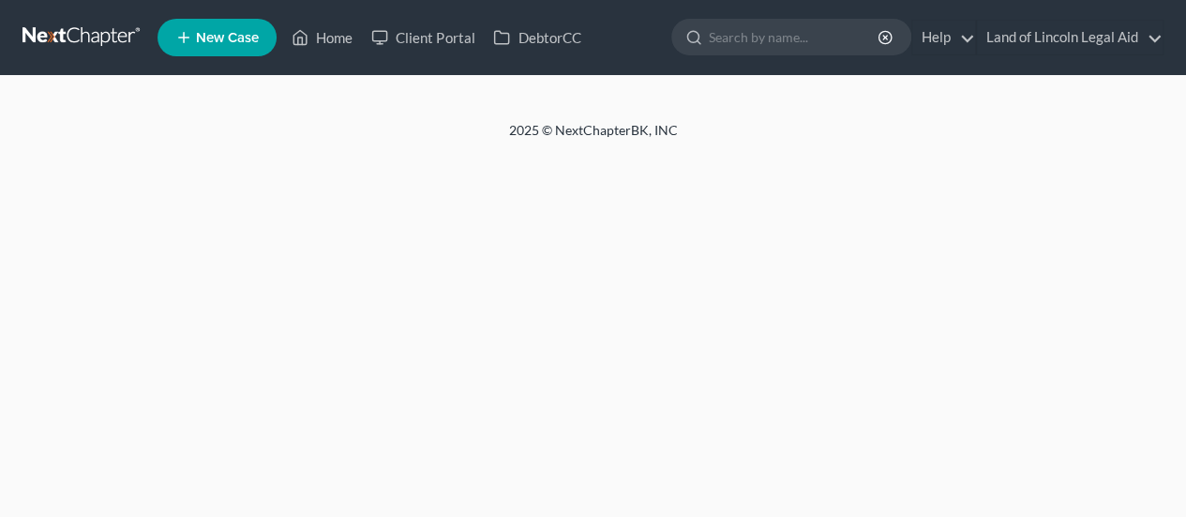
select select "1"
select select "0"
select select "24"
select select "2"
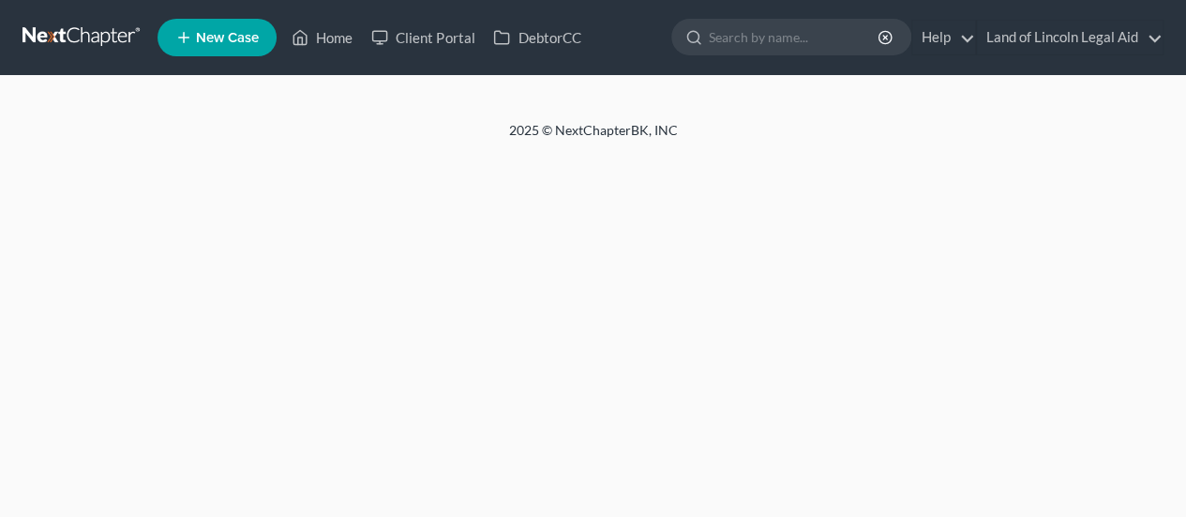
select select "2"
select select "14"
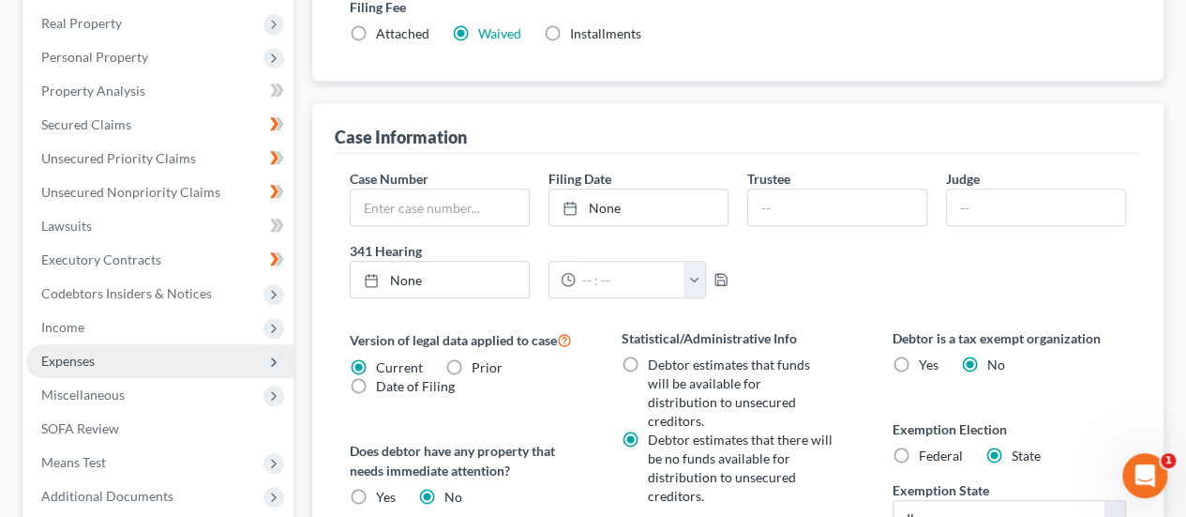
scroll to position [469, 0]
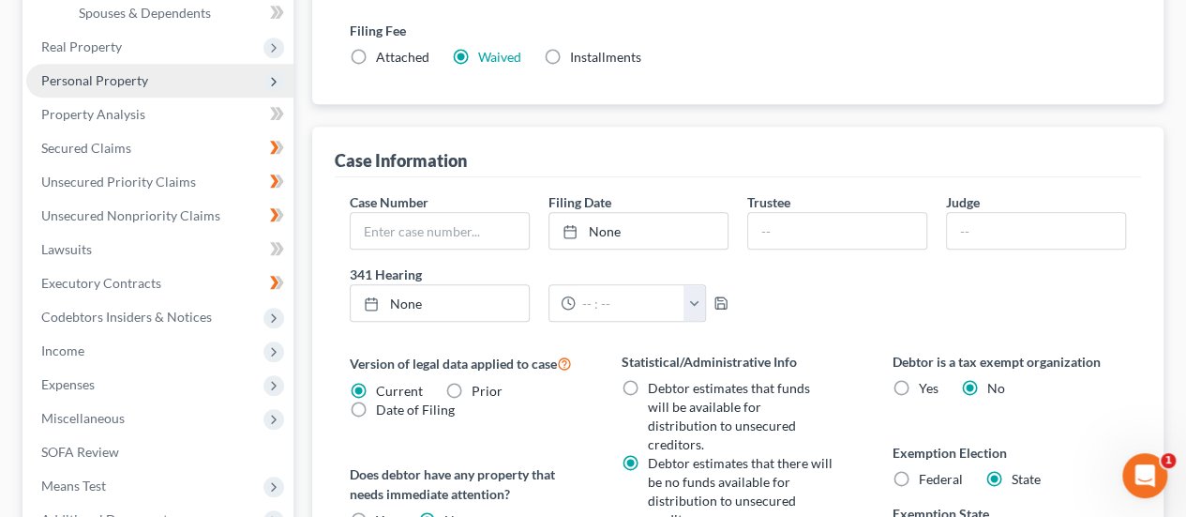
click at [147, 87] on span "Personal Property" at bounding box center [159, 81] width 267 height 34
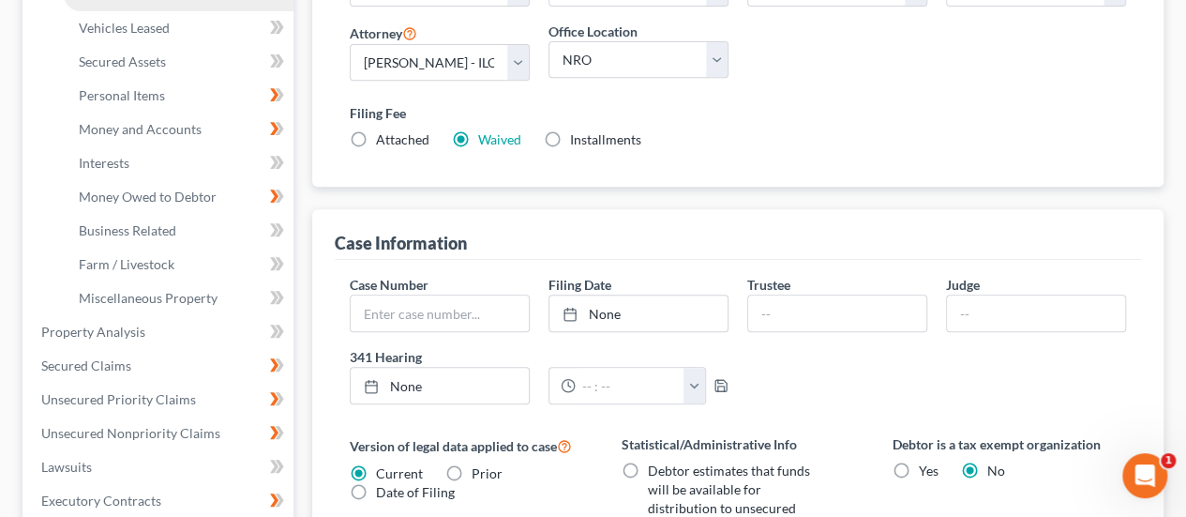
scroll to position [281, 0]
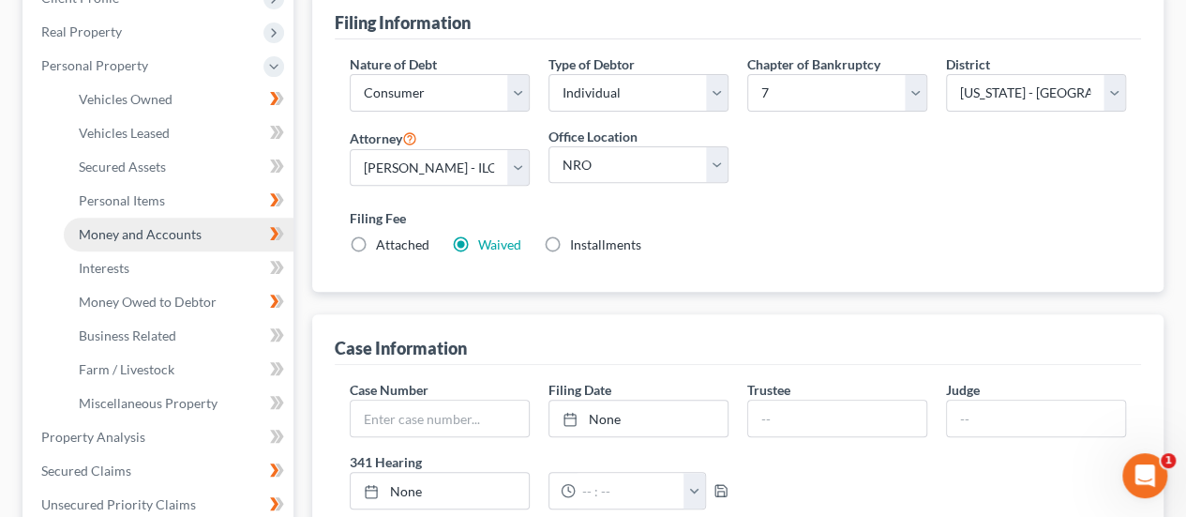
click at [176, 230] on span "Money and Accounts" at bounding box center [140, 234] width 123 height 16
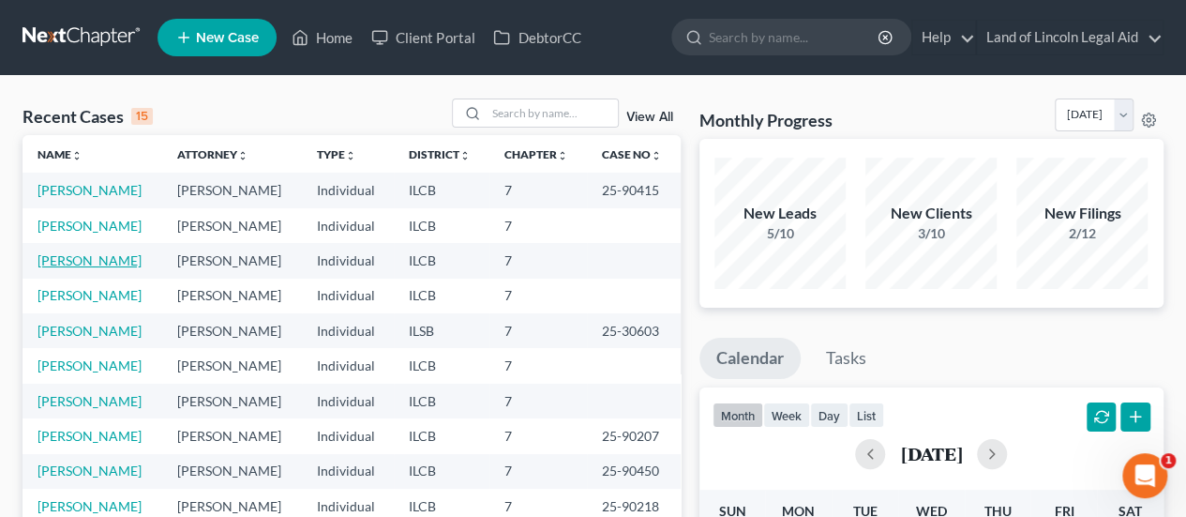
click at [135, 262] on link "[PERSON_NAME]" at bounding box center [89, 260] width 104 height 16
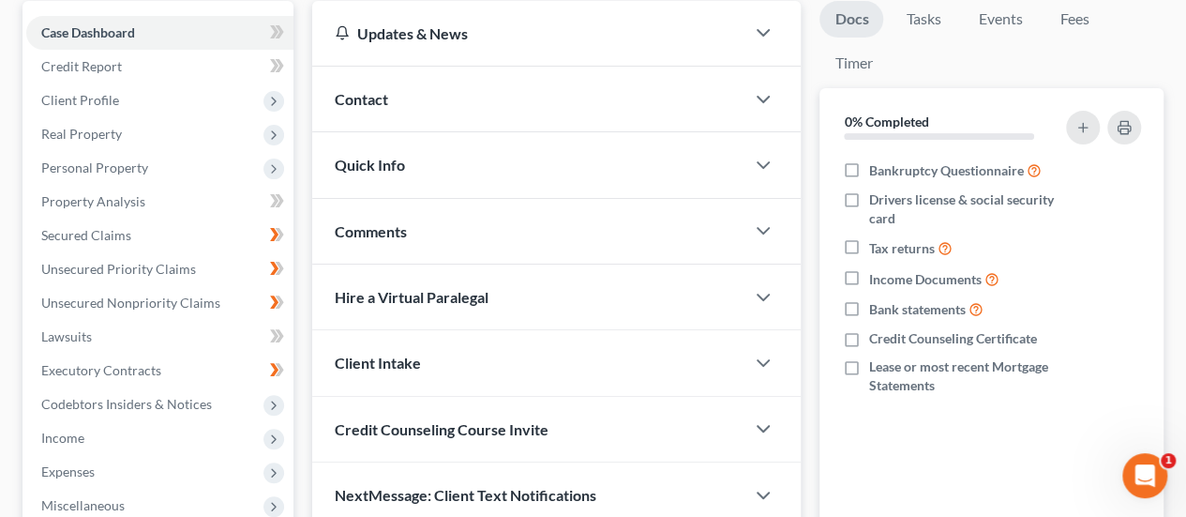
scroll to position [187, 0]
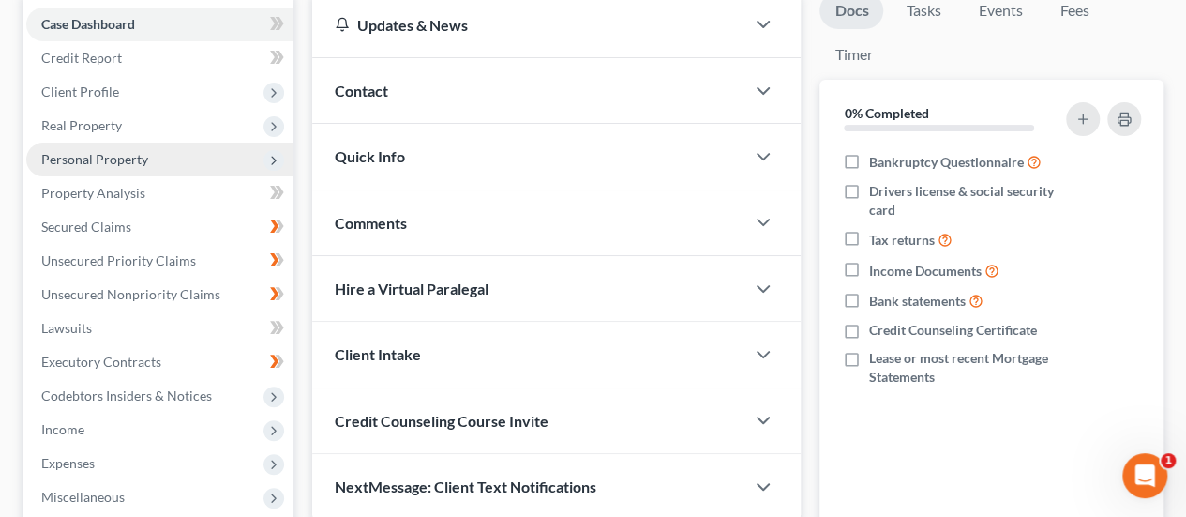
click at [105, 153] on span "Personal Property" at bounding box center [94, 159] width 107 height 16
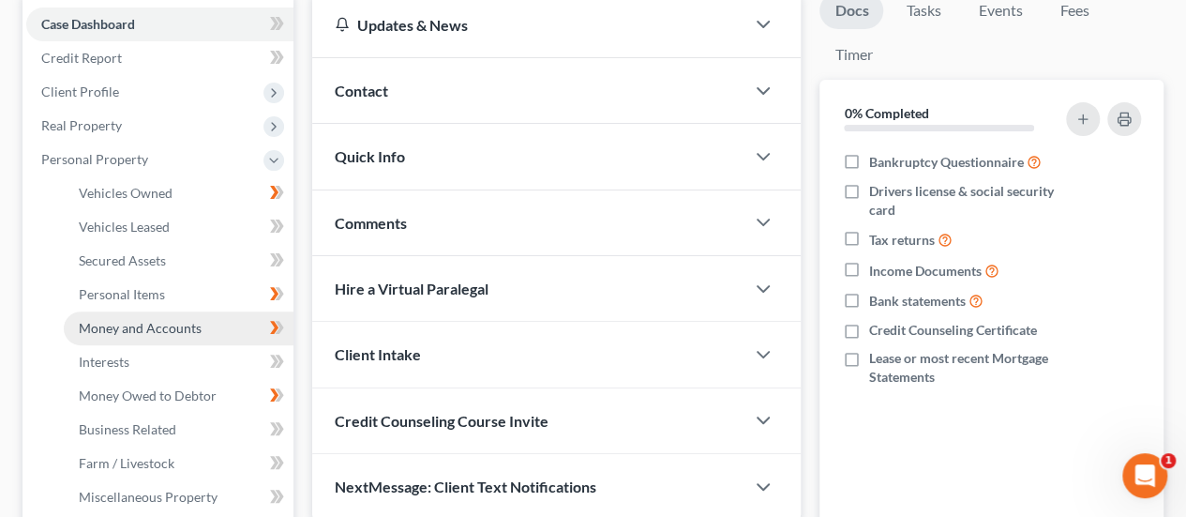
click at [126, 318] on link "Money and Accounts" at bounding box center [179, 328] width 230 height 34
